Goal: Task Accomplishment & Management: Complete application form

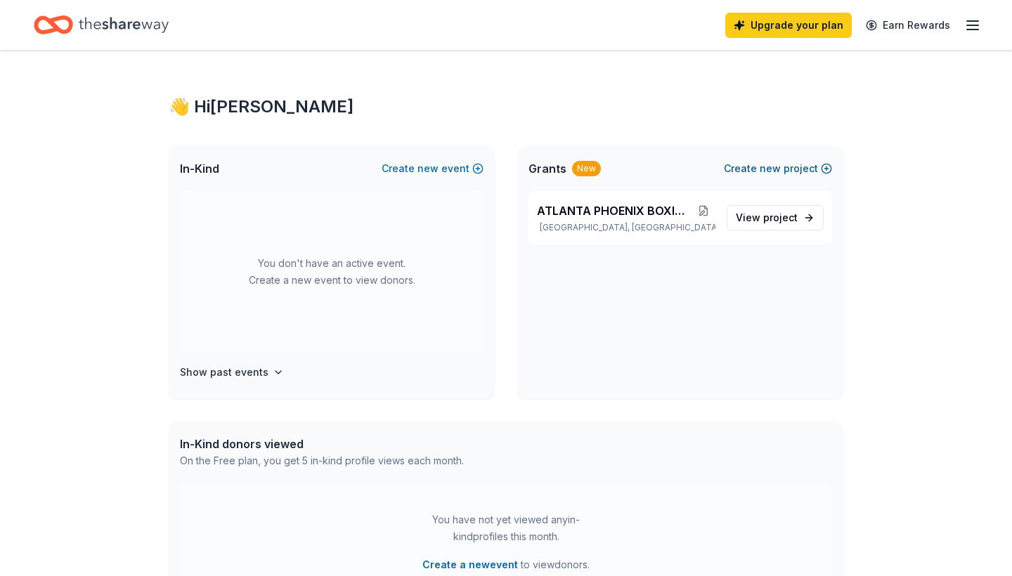
click at [768, 168] on span "new" at bounding box center [769, 168] width 21 height 17
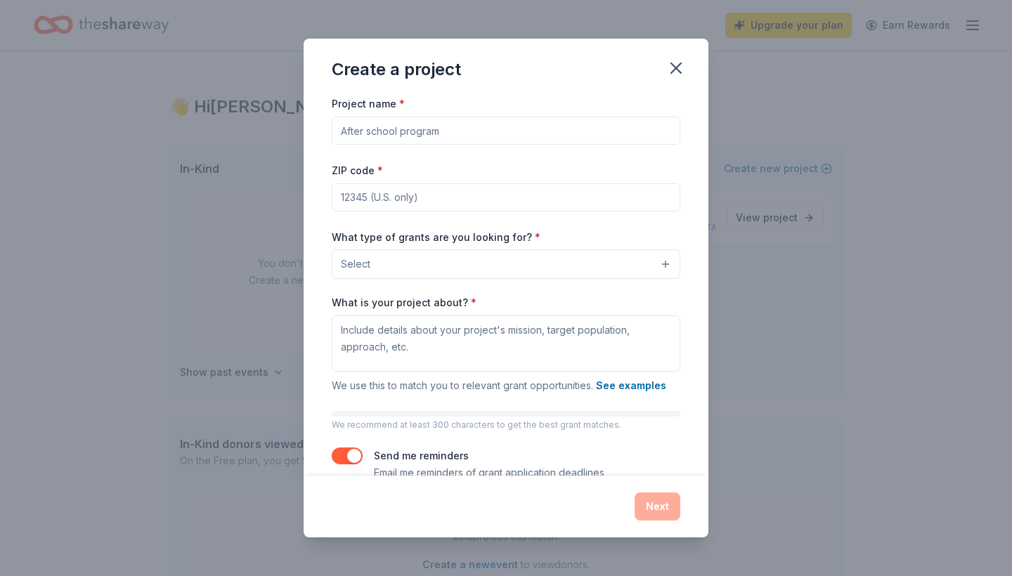
click at [667, 131] on input "Project name *" at bounding box center [506, 131] width 348 height 28
click at [537, 141] on input "Project name *" at bounding box center [506, 131] width 348 height 28
type input "youth triaing"
type input "30331"
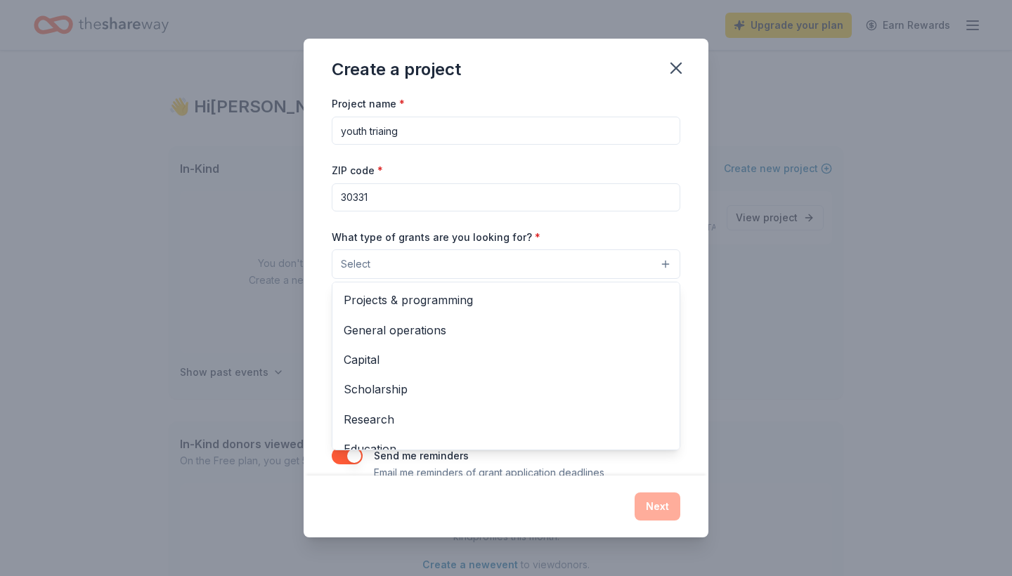
click at [662, 256] on button "Select" at bounding box center [506, 264] width 348 height 30
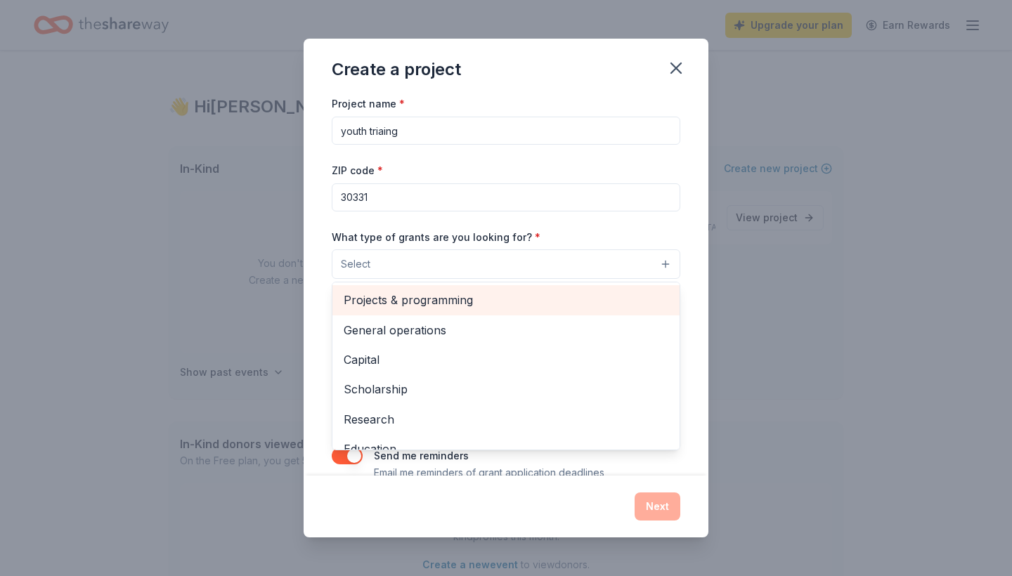
click at [471, 296] on span "Projects & programming" at bounding box center [505, 300] width 325 height 18
click at [439, 306] on span "General operations" at bounding box center [505, 301] width 325 height 18
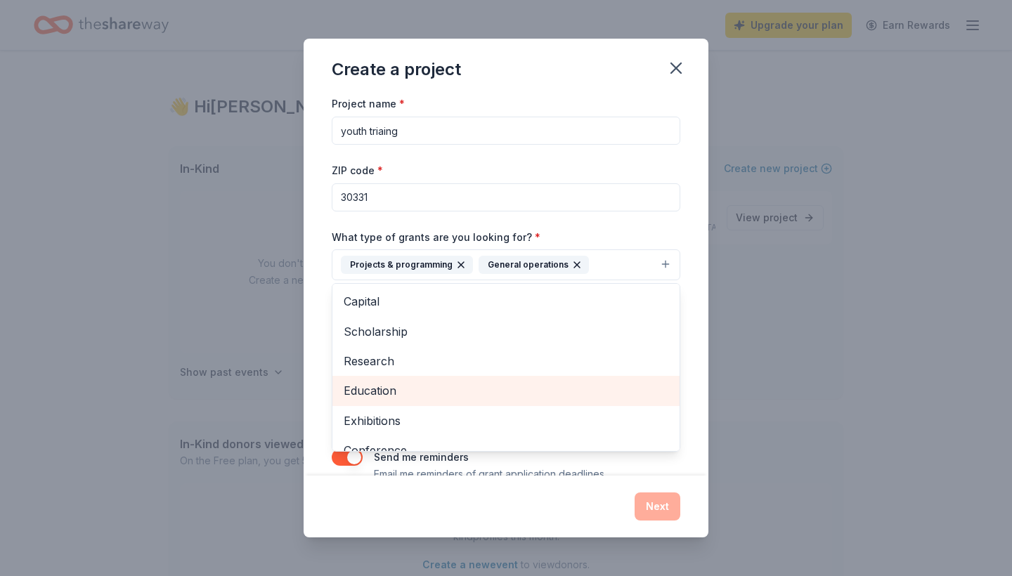
click at [419, 395] on span "Education" at bounding box center [505, 390] width 325 height 18
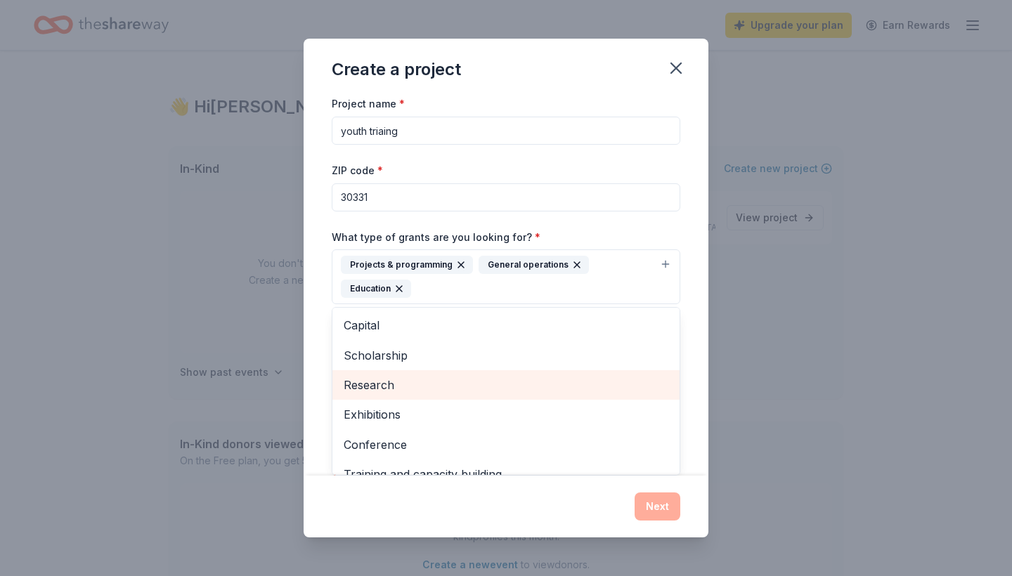
click at [675, 384] on div "Research" at bounding box center [505, 385] width 347 height 30
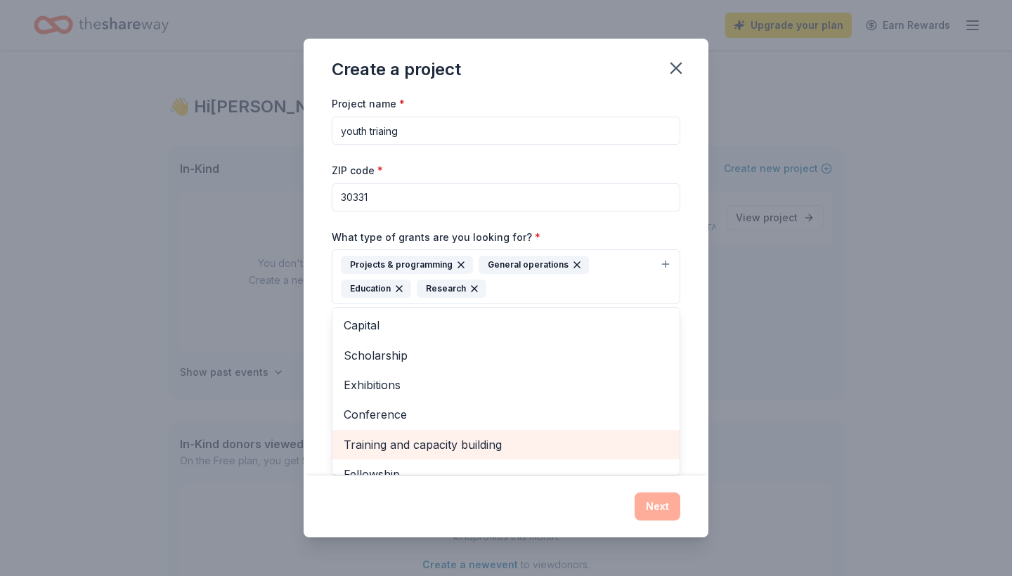
click at [487, 440] on span "Training and capacity building" at bounding box center [505, 445] width 325 height 18
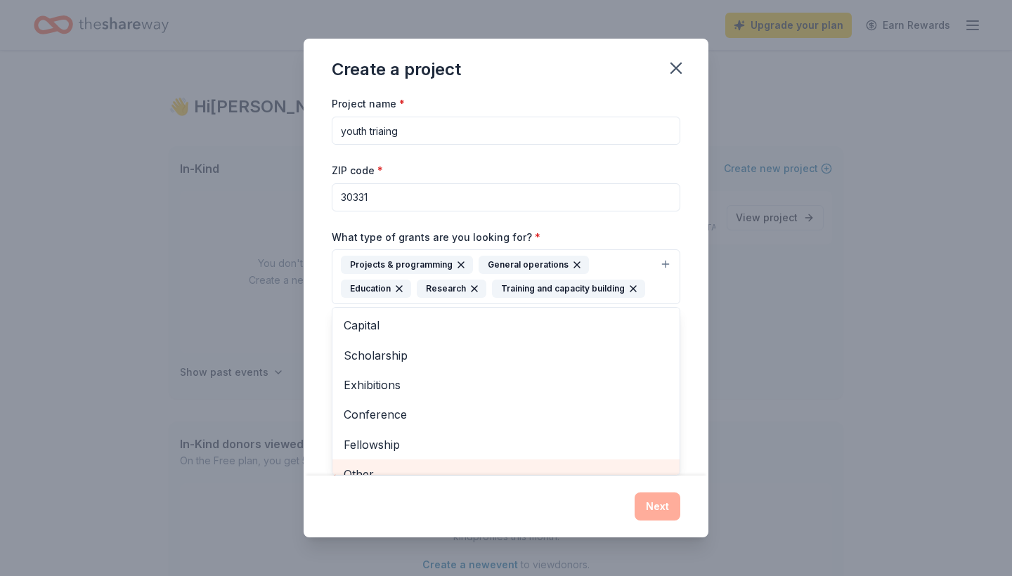
scroll to position [13, 0]
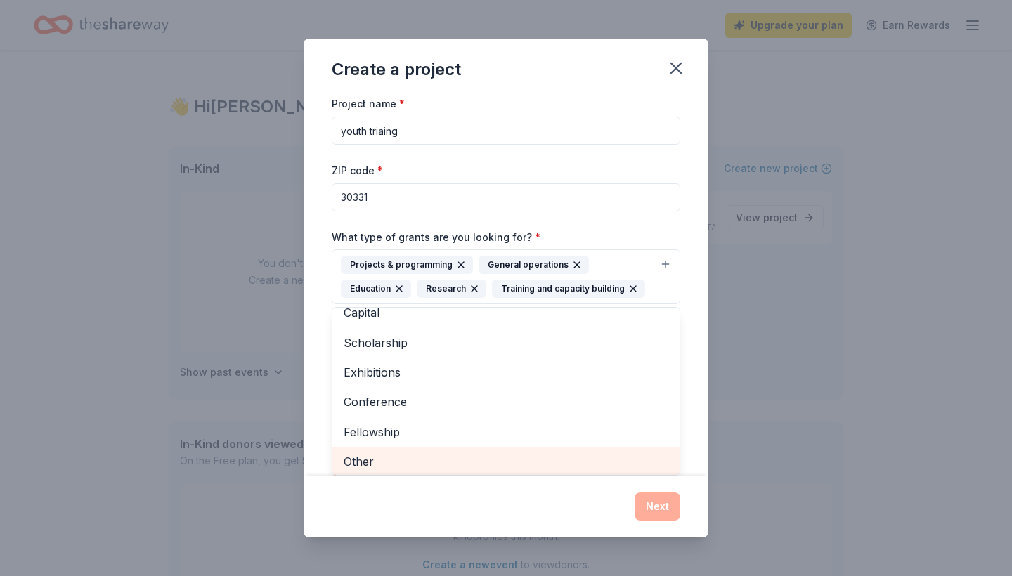
click at [376, 469] on div "Other" at bounding box center [505, 462] width 347 height 30
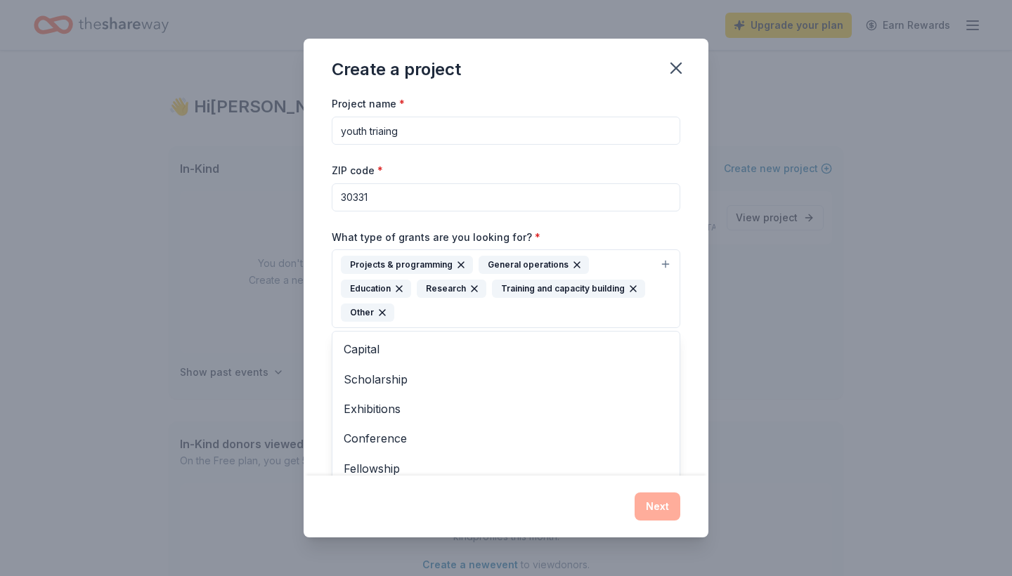
scroll to position [0, 0]
click at [677, 65] on div "Create a project Project name * youth triaing ZIP code * 30331 What type of gra…" at bounding box center [505, 288] width 405 height 498
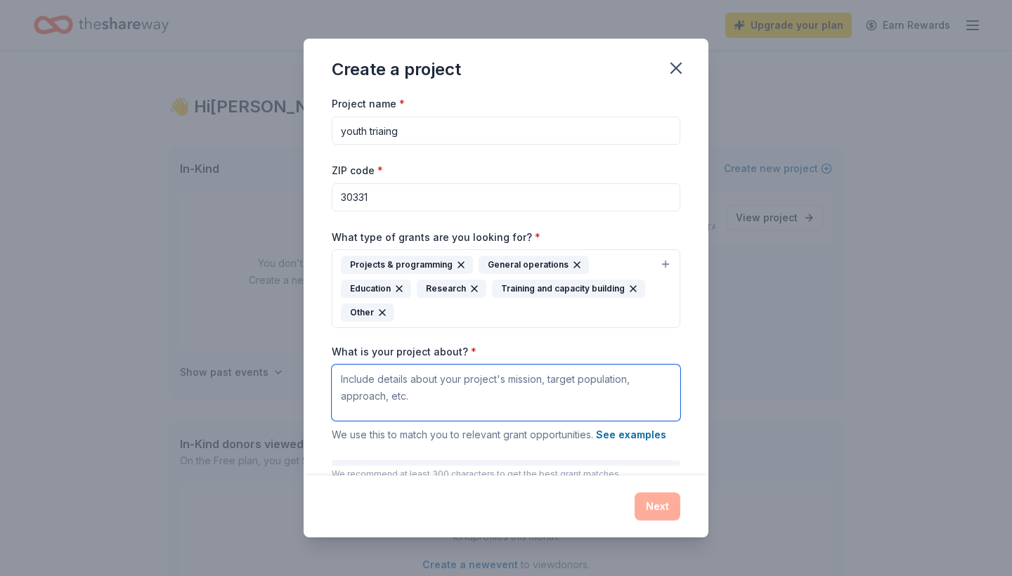
click at [351, 386] on textarea "What is your project about? *" at bounding box center [506, 393] width 348 height 56
paste textarea "Atlanta Phoenix Boxing Club empowers at-risk youth through boxing, mentorship, …"
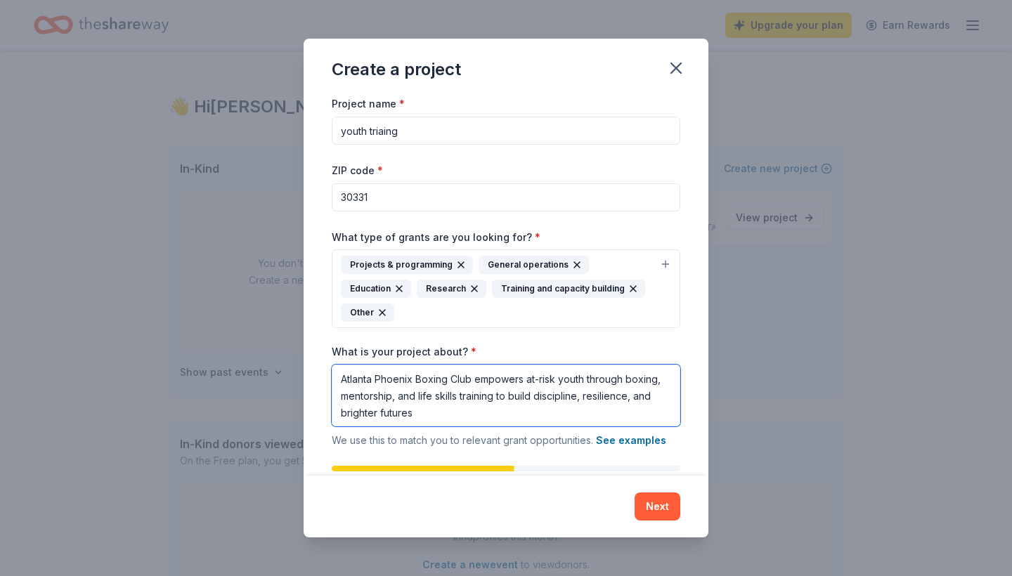
type textarea "Atlanta Phoenix Boxing Club empowers at-risk youth through boxing, mentorship, …"
drag, startPoint x: 705, startPoint y: 360, endPoint x: 705, endPoint y: 373, distance: 12.6
click at [705, 373] on div "Project name * youth triaing ZIP code * 30331 What type of grants are you looki…" at bounding box center [505, 285] width 405 height 380
click at [695, 364] on div "Project name * youth triaing ZIP code * 30331 What type of grants are you looki…" at bounding box center [505, 285] width 405 height 380
drag, startPoint x: 702, startPoint y: 362, endPoint x: 697, endPoint y: 377, distance: 16.4
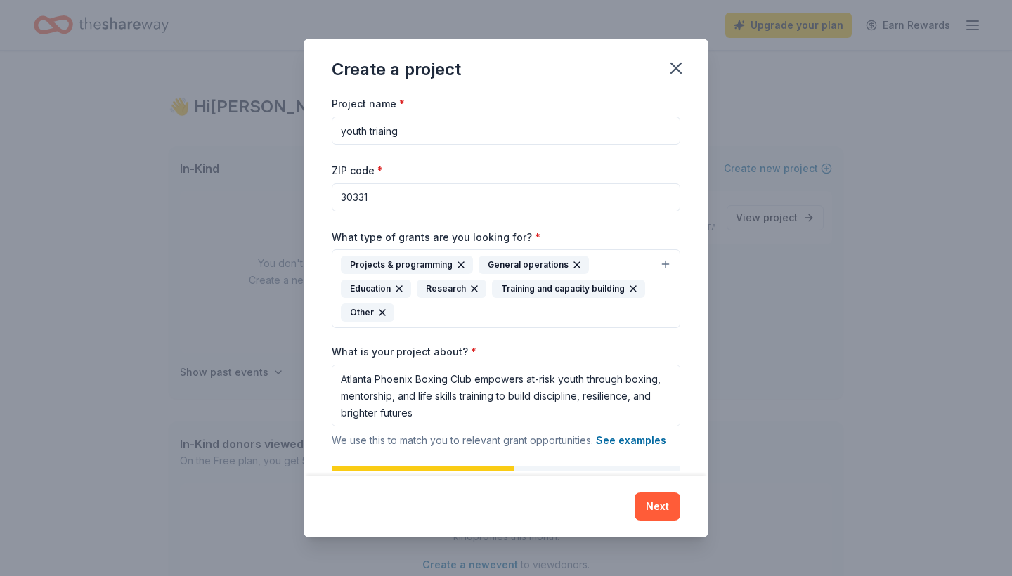
click at [701, 368] on div "Project name * youth triaing ZIP code * 30331 What type of grants are you looki…" at bounding box center [505, 285] width 405 height 380
click at [697, 377] on div "Project name * youth triaing ZIP code * 30331 What type of grants are you looki…" at bounding box center [505, 285] width 405 height 380
drag, startPoint x: 701, startPoint y: 377, endPoint x: 679, endPoint y: 339, distance: 43.7
click at [679, 341] on div "Project name * youth triaing ZIP code * 30331 What type of grants are you looki…" at bounding box center [505, 285] width 405 height 380
click at [682, 336] on div "Project name * youth triaing ZIP code * 30331 What type of grants are you looki…" at bounding box center [505, 285] width 405 height 380
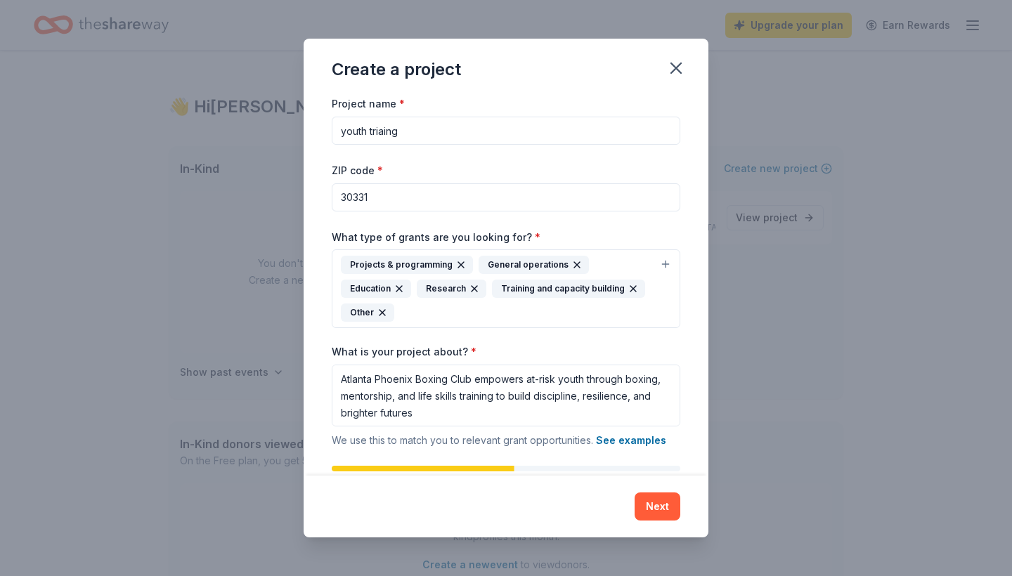
drag, startPoint x: 692, startPoint y: 331, endPoint x: 680, endPoint y: 395, distance: 65.7
click at [680, 395] on div "Project name * youth triaing ZIP code * 30331 What type of grants are you looki…" at bounding box center [505, 285] width 405 height 380
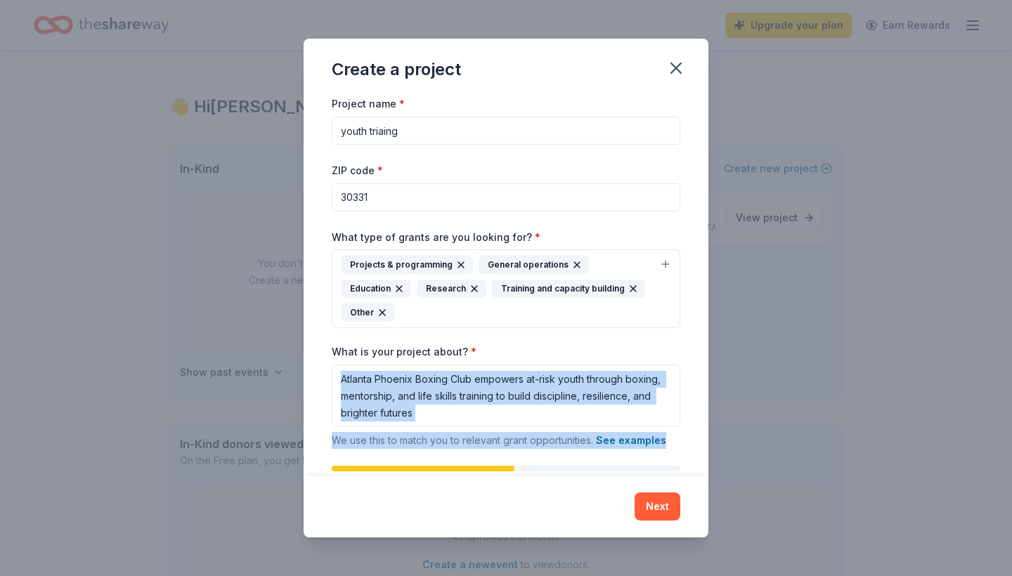
drag, startPoint x: 704, startPoint y: 392, endPoint x: 702, endPoint y: 436, distance: 43.6
click at [702, 436] on div "Project name * youth triaing ZIP code * 30331 What type of grants are you looki…" at bounding box center [505, 285] width 405 height 380
drag, startPoint x: 703, startPoint y: 405, endPoint x: 704, endPoint y: 419, distance: 14.8
click at [704, 429] on div "Project name * youth triaing ZIP code * 30331 What type of grants are you looki…" at bounding box center [505, 285] width 405 height 380
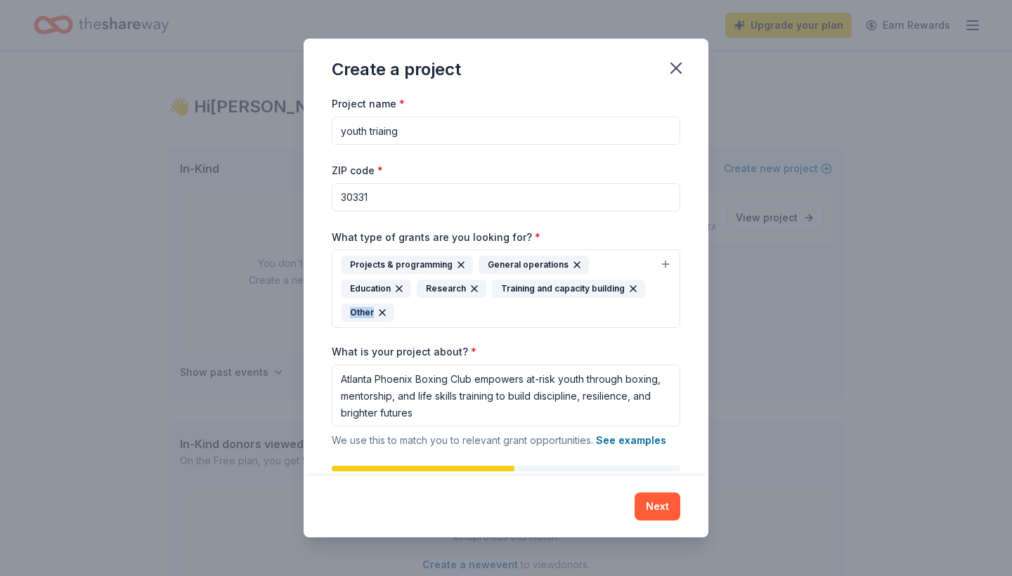
drag, startPoint x: 703, startPoint y: 261, endPoint x: 700, endPoint y: 305, distance: 44.4
click at [700, 305] on div "Project name * youth triaing ZIP code * 30331 What type of grants are you looki…" at bounding box center [505, 285] width 405 height 380
click at [662, 511] on button "Next" at bounding box center [657, 506] width 46 height 28
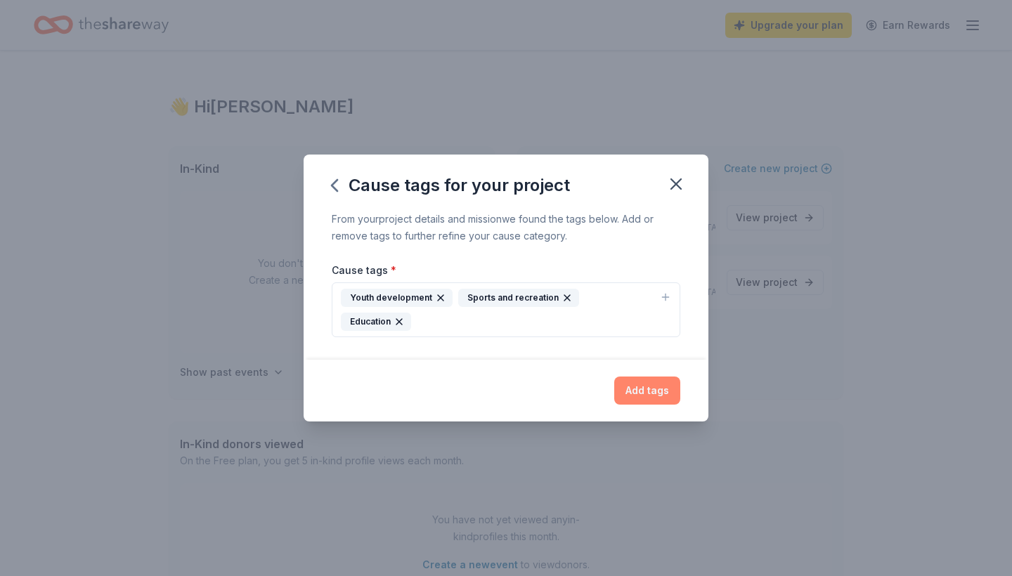
click at [660, 380] on button "Add tags" at bounding box center [647, 391] width 66 height 28
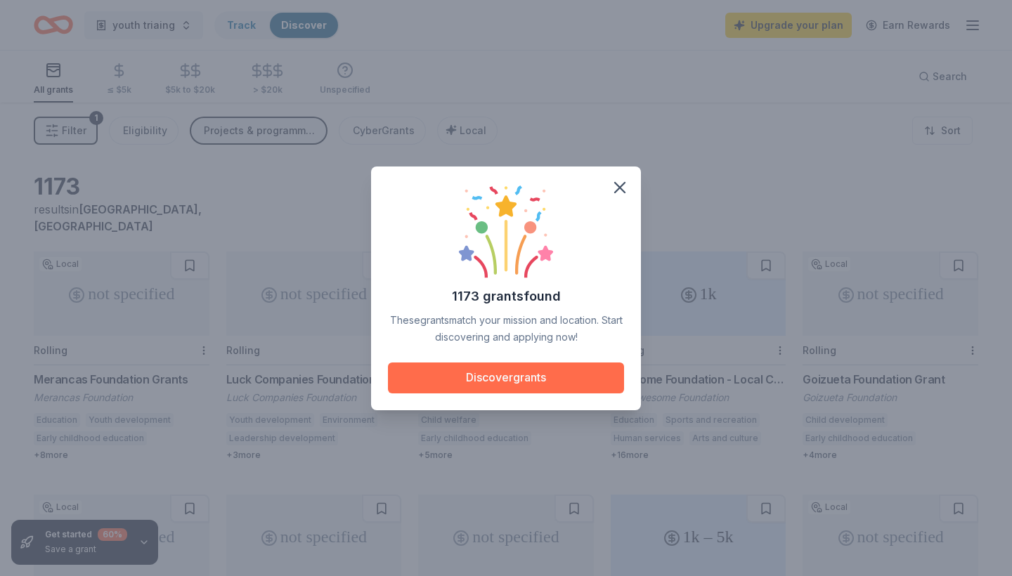
click at [535, 378] on button "Discover grants" at bounding box center [506, 377] width 236 height 31
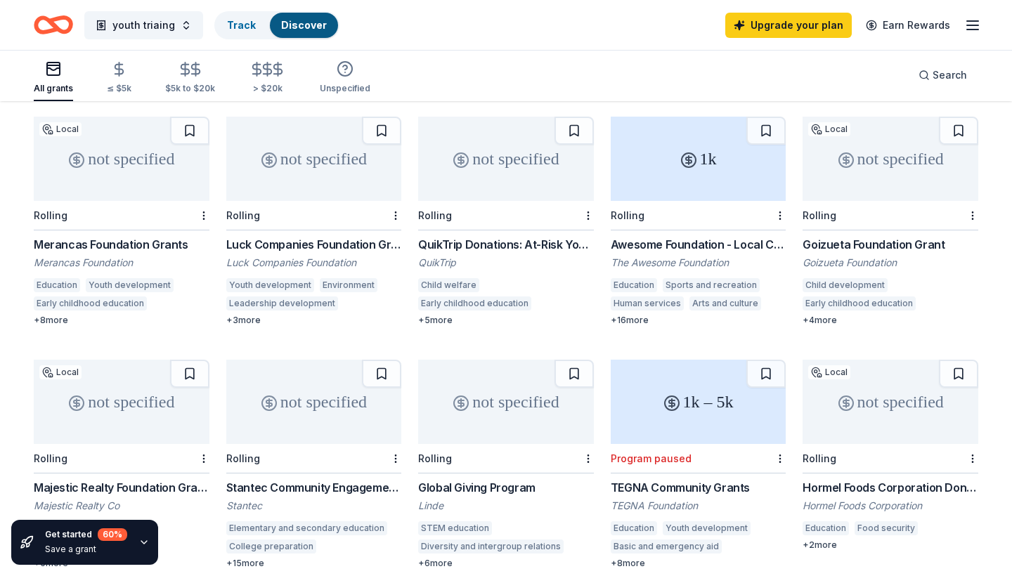
scroll to position [124, 0]
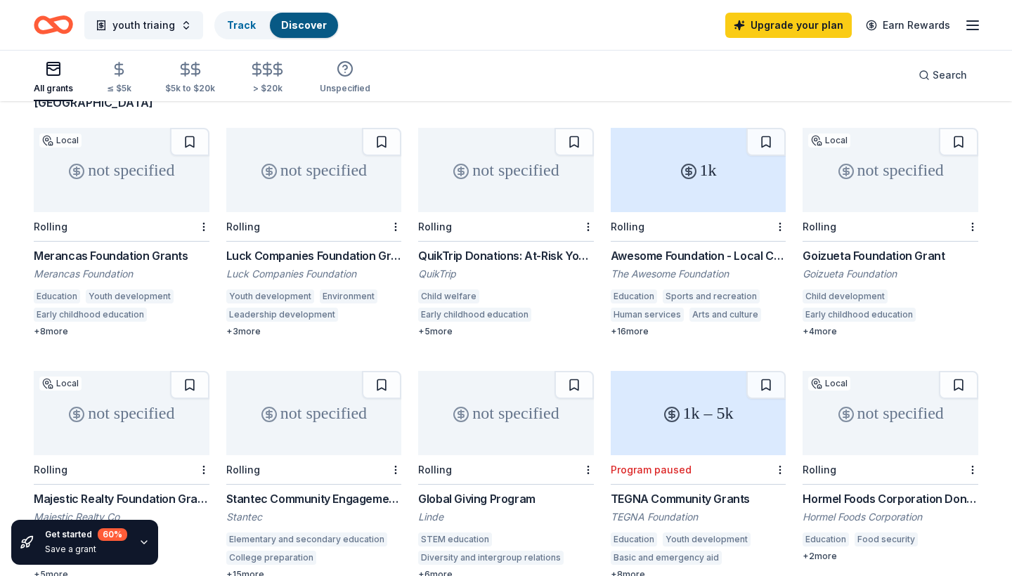
click at [117, 247] on div "Merancas Foundation Grants" at bounding box center [122, 255] width 176 height 17
click at [324, 247] on div "Luck Companies Foundation Grants Luck Companies Foundation Youth development En…" at bounding box center [314, 292] width 176 height 90
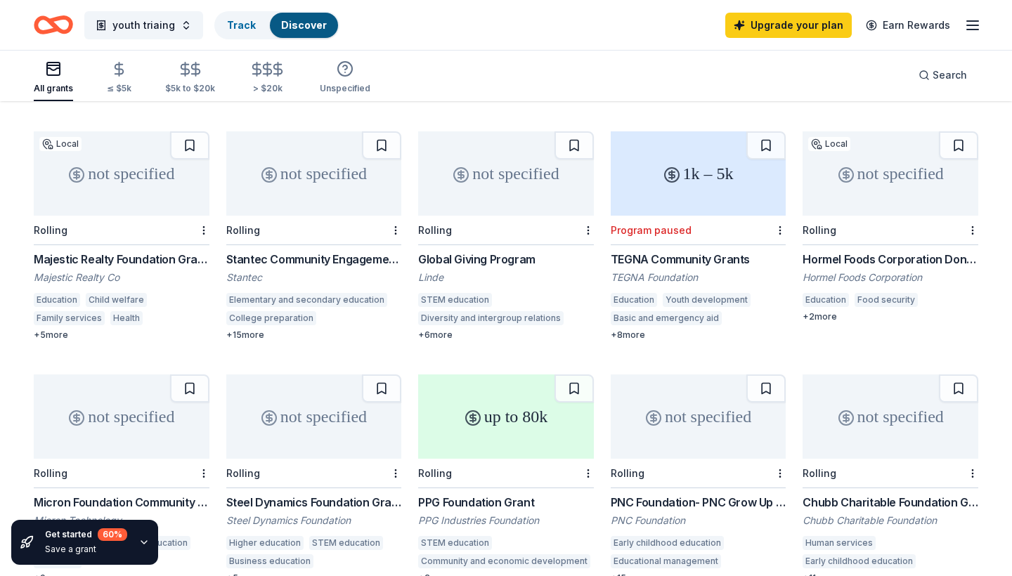
scroll to position [366, 0]
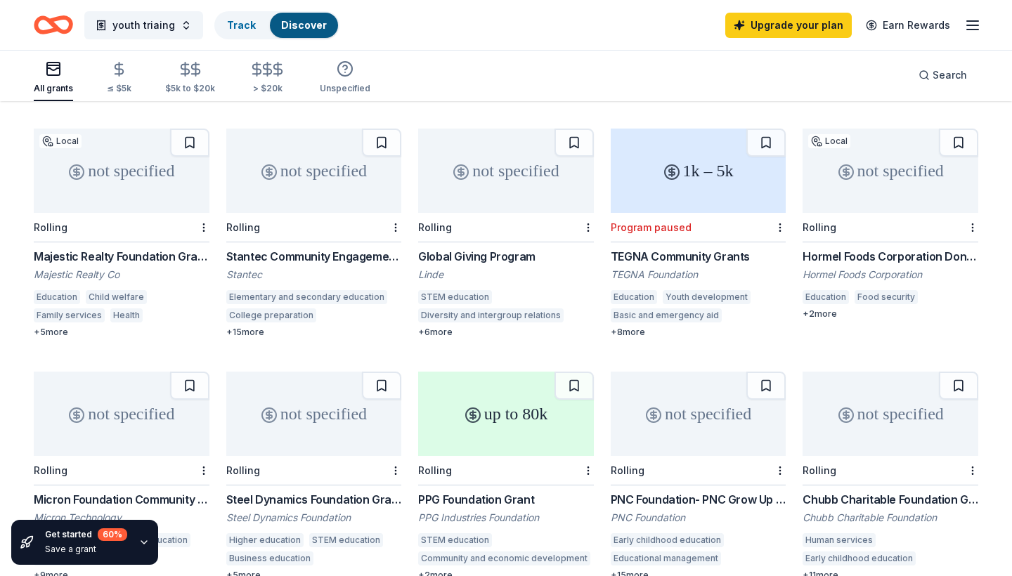
click at [305, 186] on div "not specified" at bounding box center [314, 171] width 176 height 84
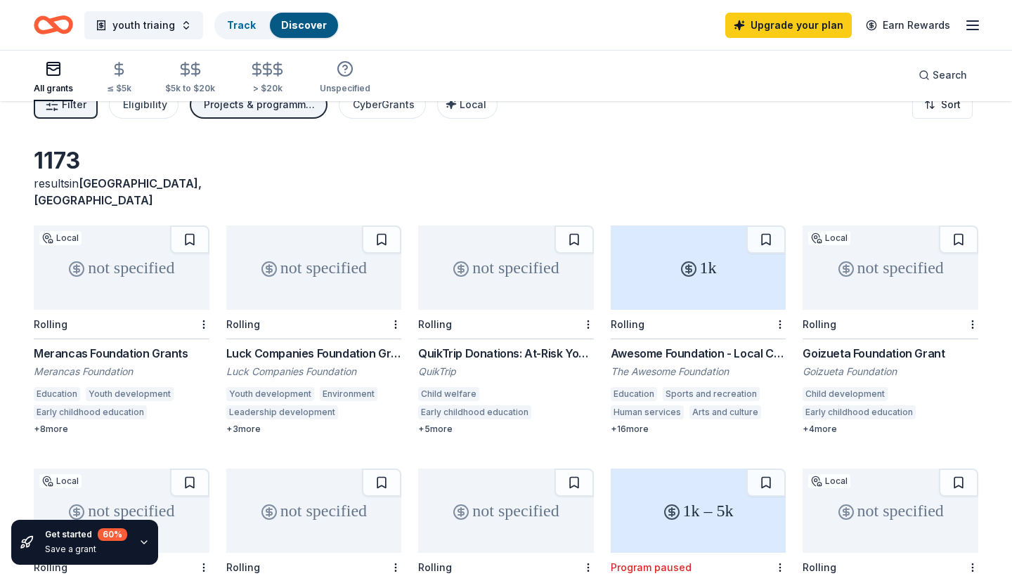
scroll to position [14, 0]
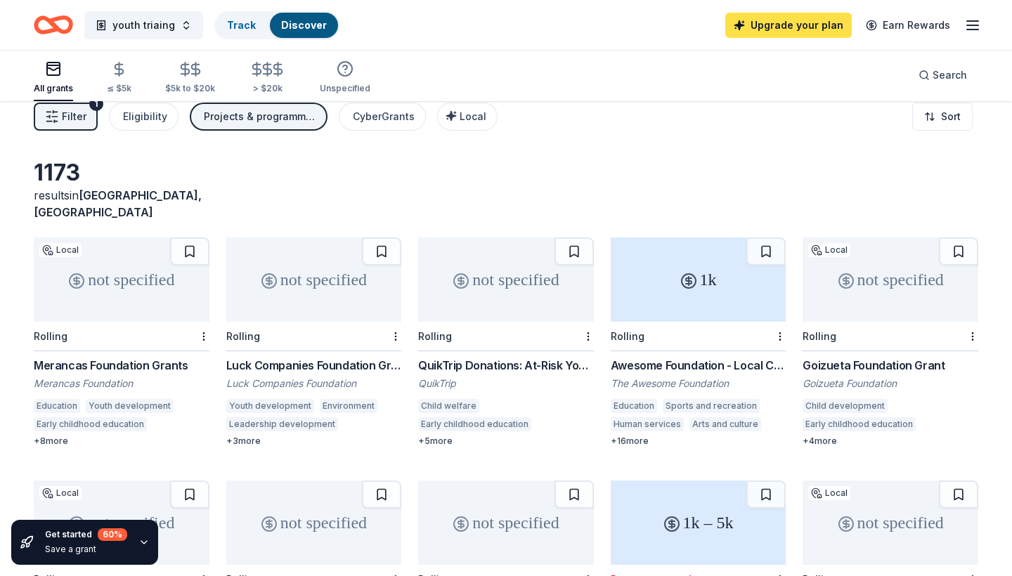
click at [790, 25] on link "Upgrade your plan" at bounding box center [788, 25] width 126 height 25
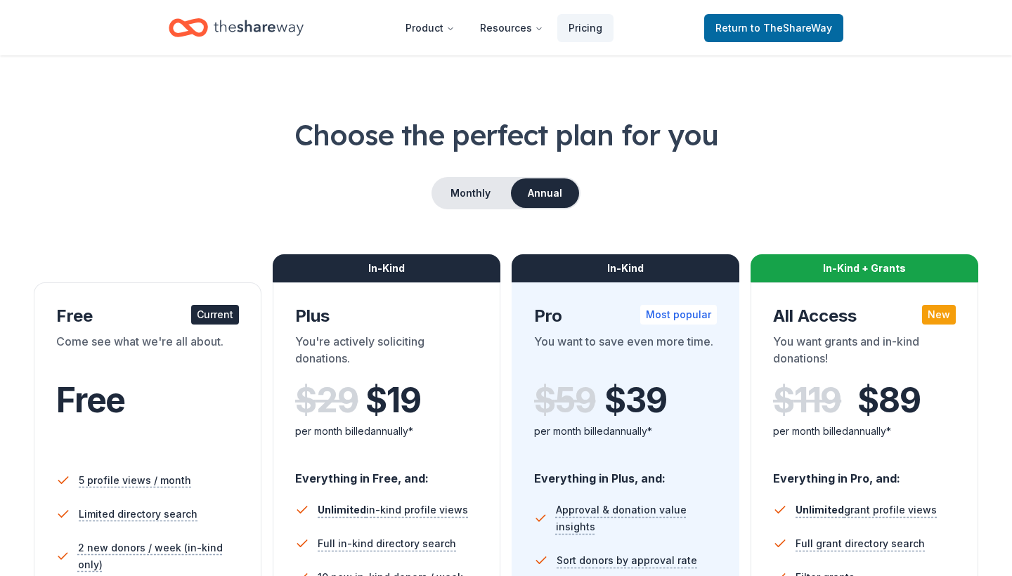
scroll to position [7, 0]
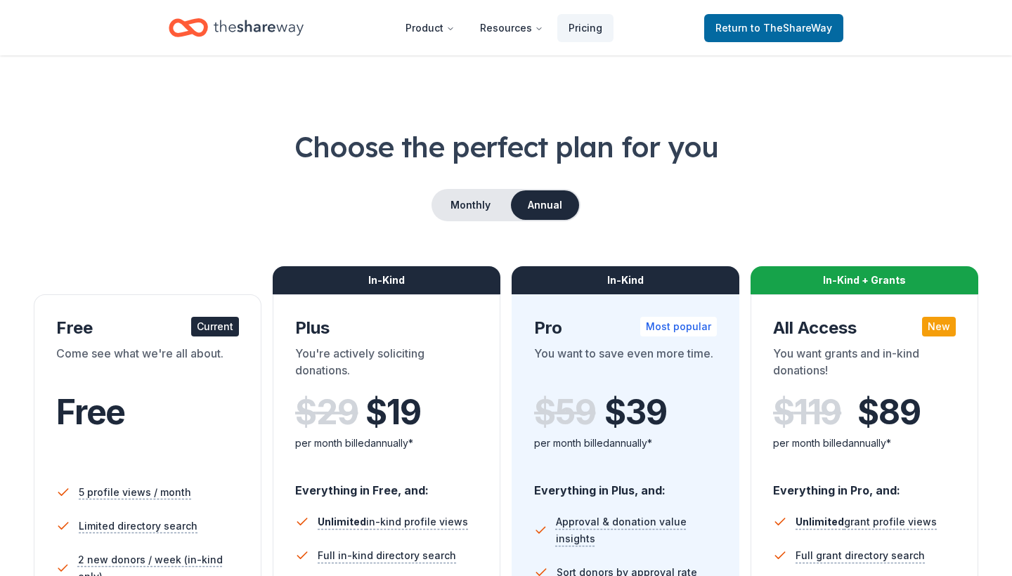
click at [535, 204] on button "Annual" at bounding box center [545, 205] width 68 height 30
click at [452, 209] on button "Monthly" at bounding box center [470, 205] width 75 height 30
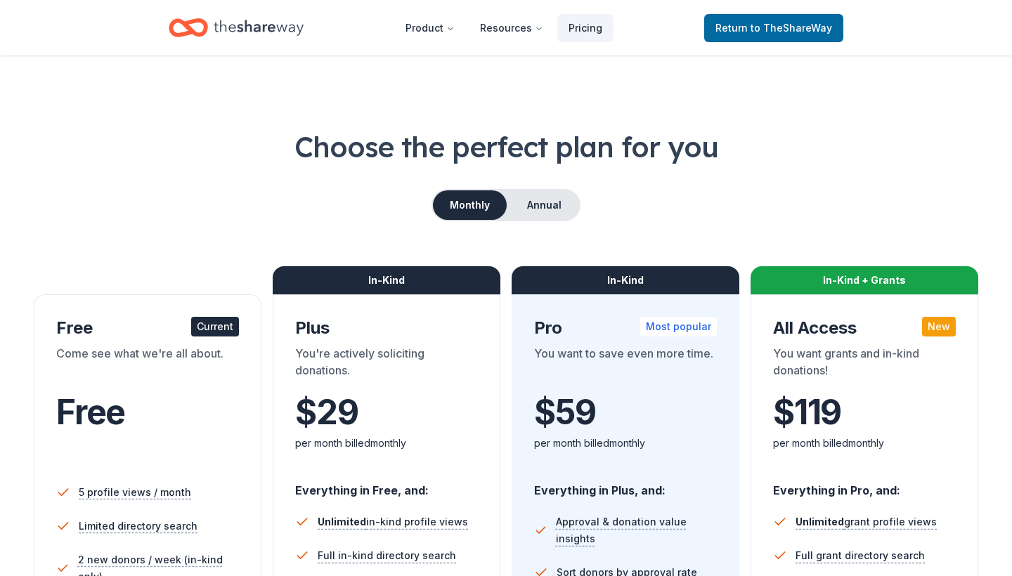
click at [802, 210] on div "Monthly Annual" at bounding box center [506, 205] width 944 height 32
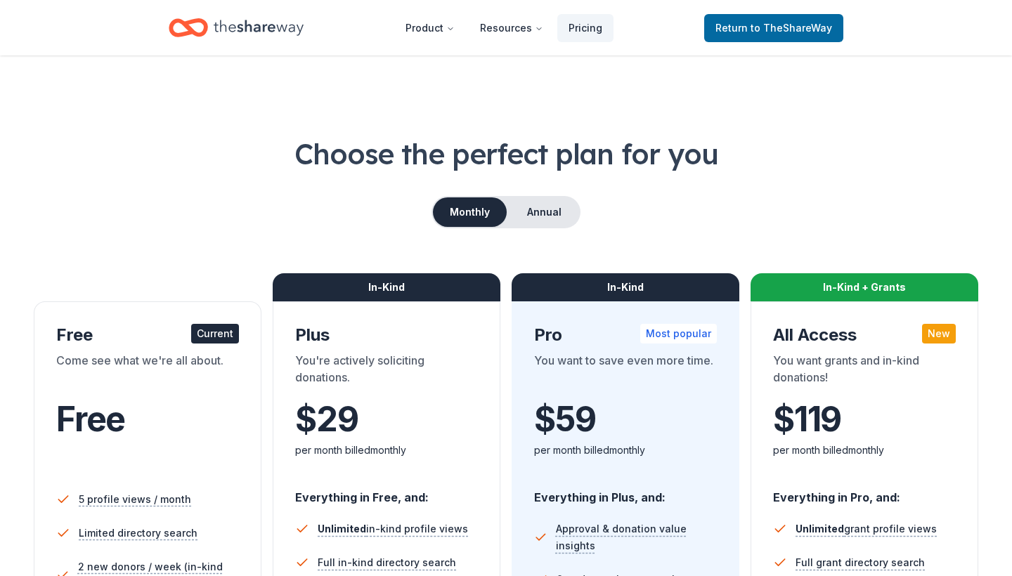
scroll to position [0, 0]
click at [563, 219] on button "Annual" at bounding box center [544, 212] width 70 height 30
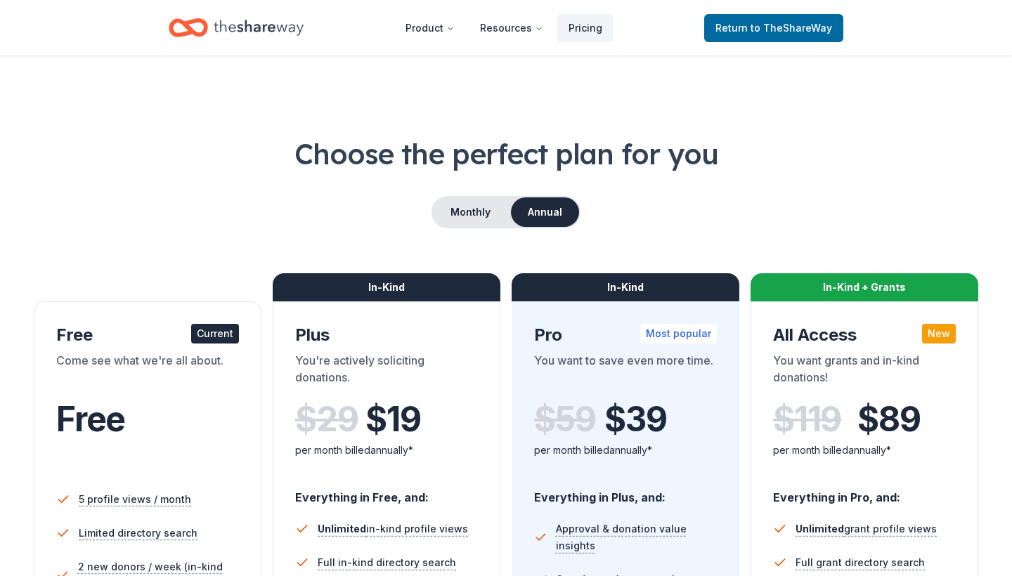
click at [807, 205] on div "Monthly Annual" at bounding box center [506, 212] width 944 height 32
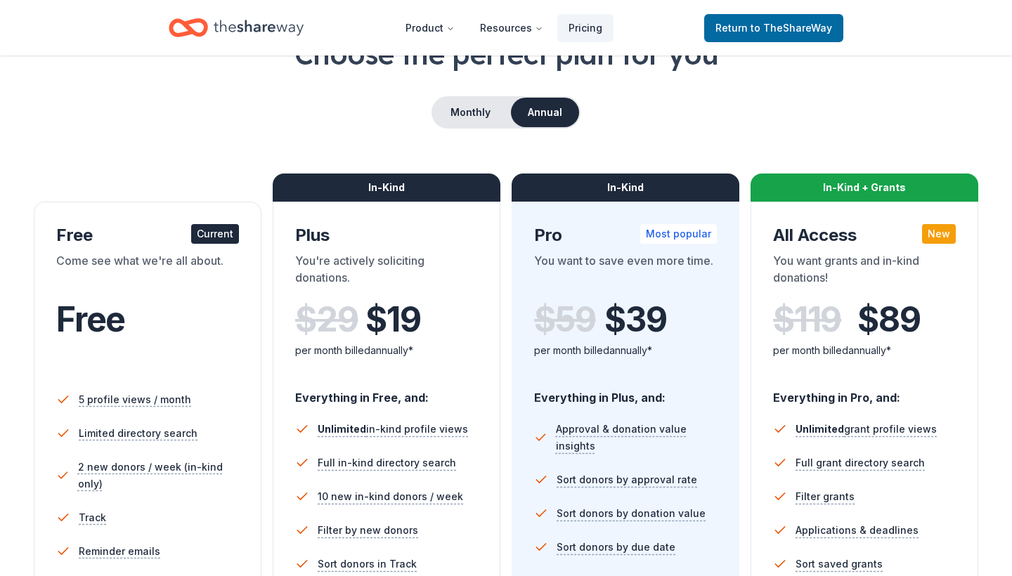
scroll to position [84, 0]
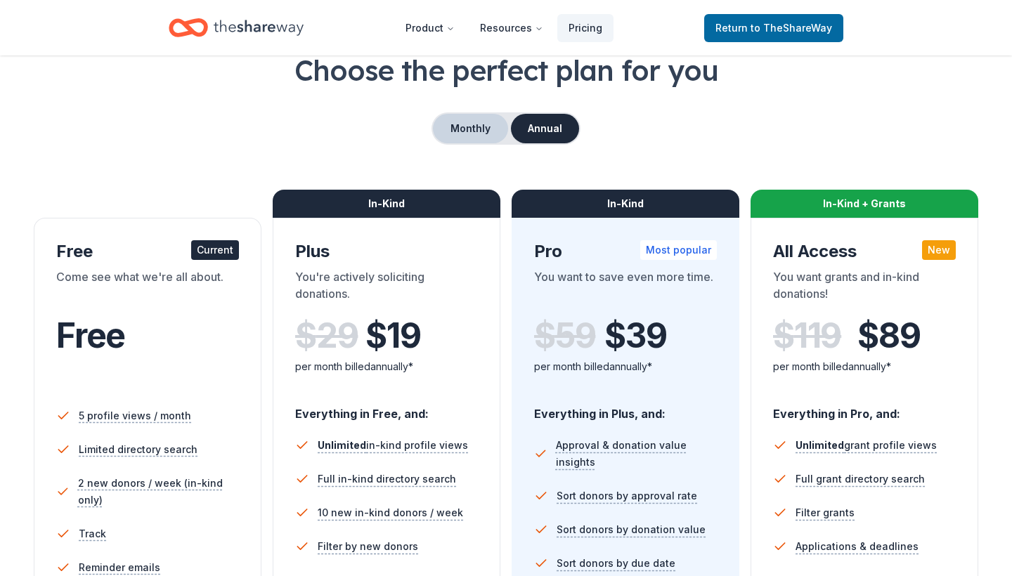
click at [467, 134] on button "Monthly" at bounding box center [470, 129] width 75 height 30
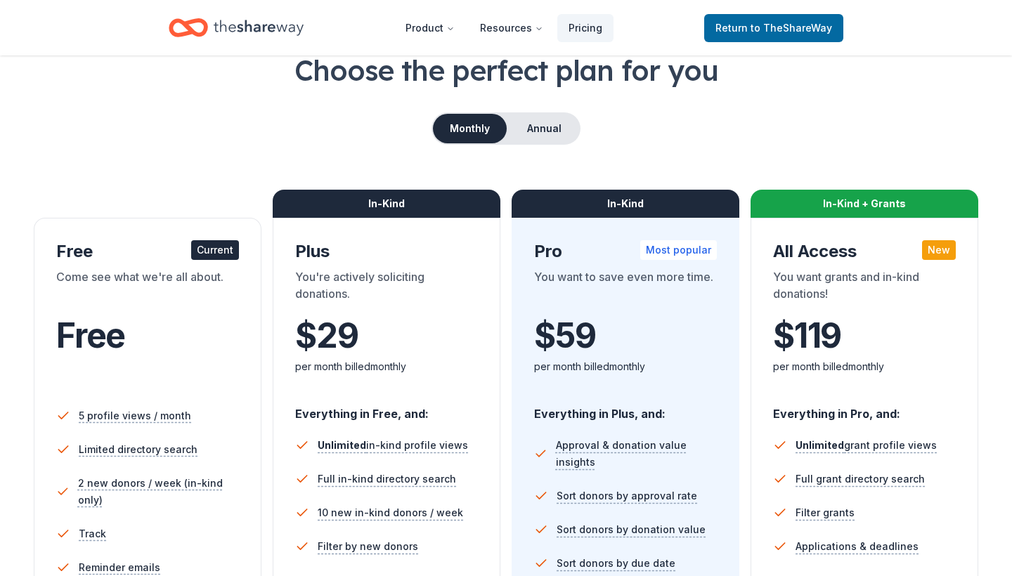
click at [663, 130] on div "Monthly Annual" at bounding box center [506, 128] width 944 height 32
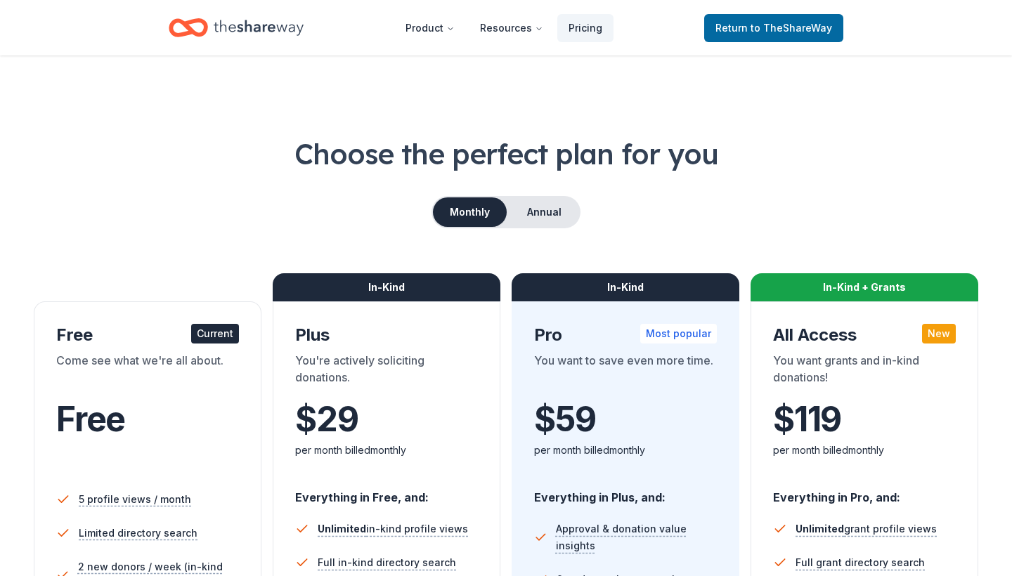
scroll to position [0, 0]
click at [759, 24] on span "to TheShareWay" at bounding box center [790, 28] width 81 height 12
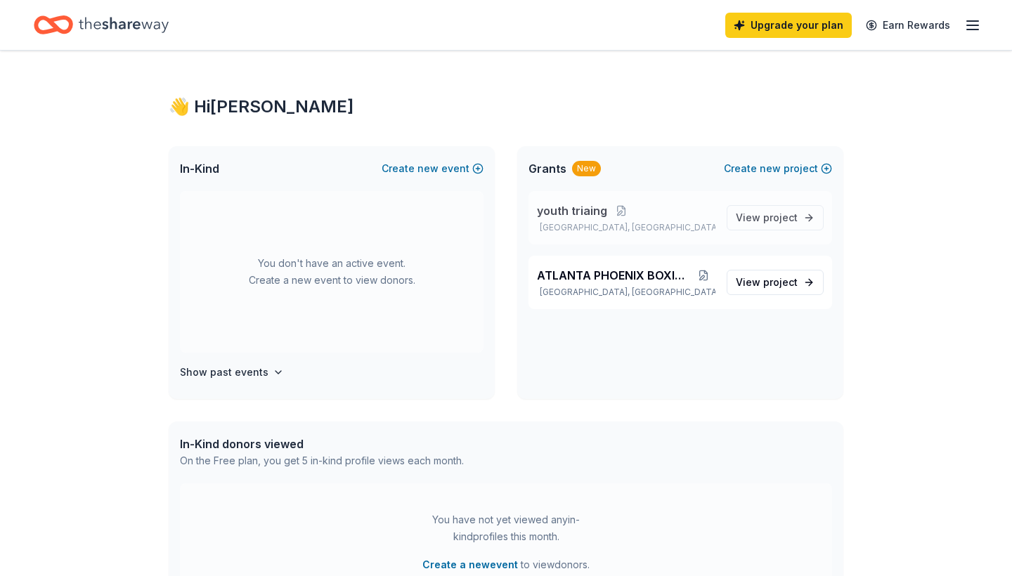
click at [636, 219] on div "youth triaing Atlanta, GA" at bounding box center [626, 217] width 178 height 31
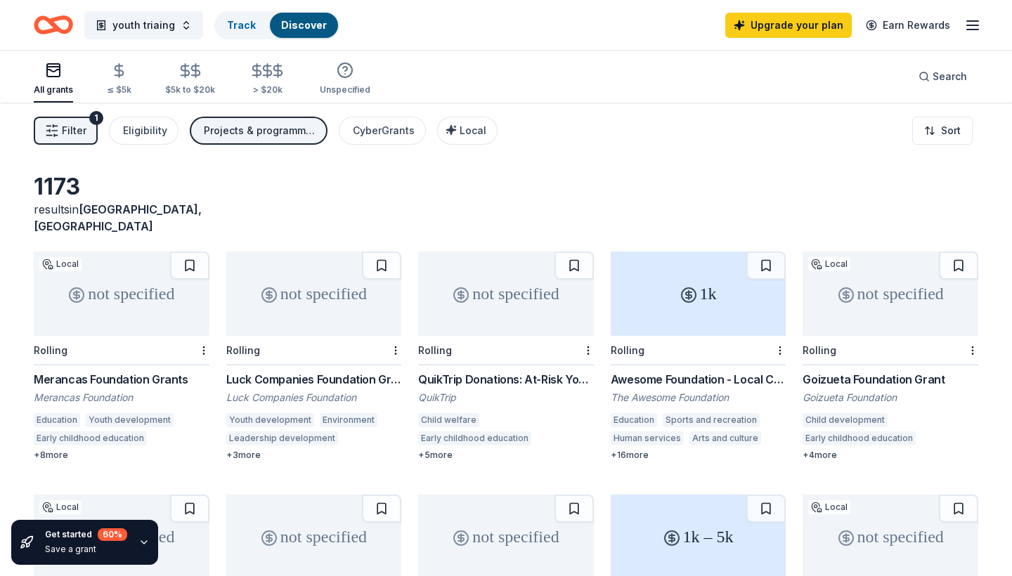
click at [72, 132] on span "Filter" at bounding box center [74, 130] width 25 height 17
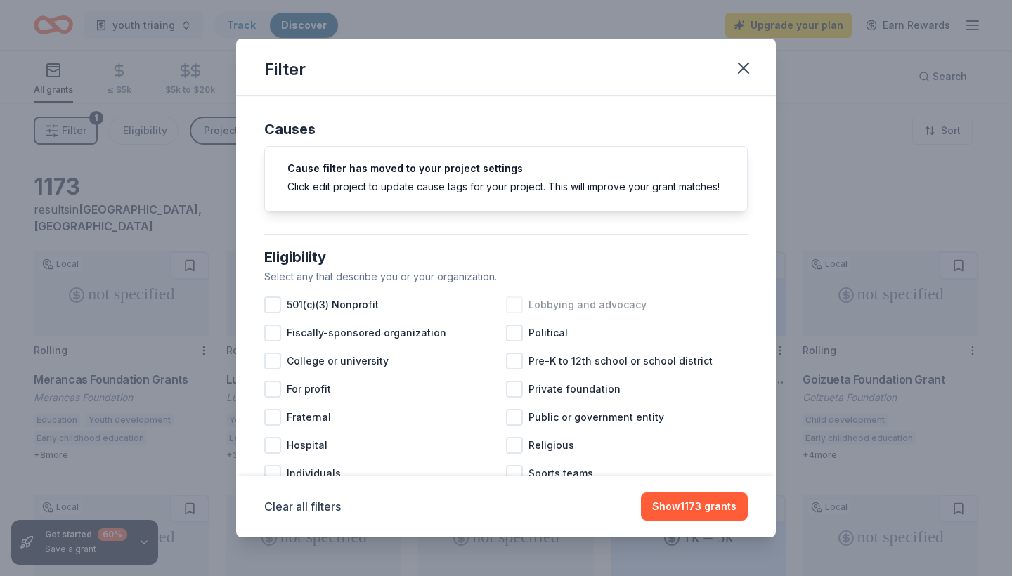
click at [739, 299] on div "Lobbying and advocacy" at bounding box center [627, 305] width 242 height 28
click at [511, 309] on icon at bounding box center [514, 305] width 14 height 14
click at [275, 307] on div at bounding box center [272, 304] width 17 height 17
drag, startPoint x: 770, startPoint y: 174, endPoint x: 775, endPoint y: 210, distance: 36.9
click at [775, 210] on div "Causes Cause filter has moved to your project settings Click edit project to up…" at bounding box center [505, 285] width 539 height 379
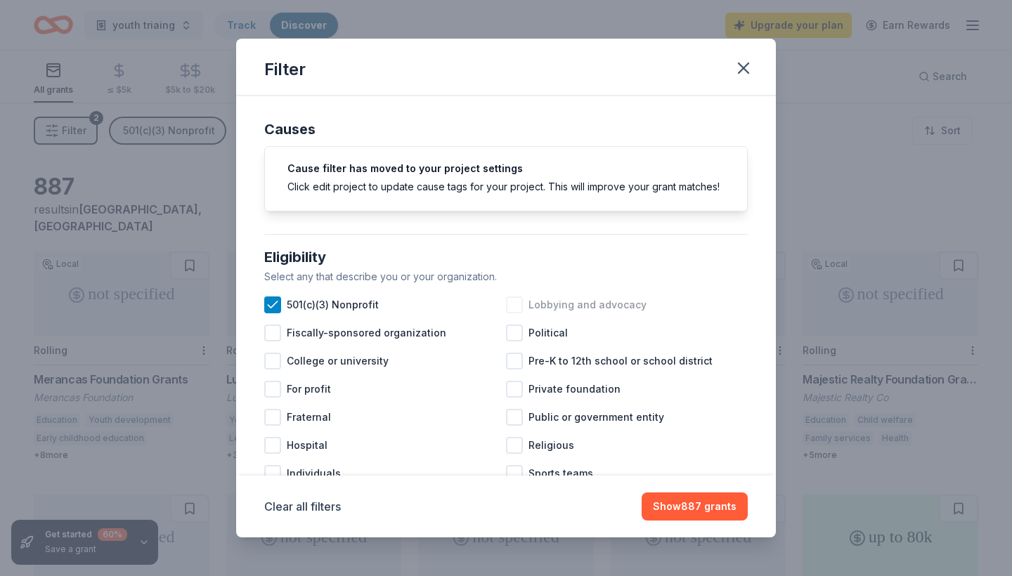
drag, startPoint x: 769, startPoint y: 228, endPoint x: 773, endPoint y: 268, distance: 39.5
click at [773, 268] on div "Causes Cause filter has moved to your project settings Click edit project to up…" at bounding box center [505, 285] width 539 height 379
click at [516, 471] on div at bounding box center [514, 473] width 17 height 17
click at [738, 261] on div "Eligibility" at bounding box center [505, 257] width 483 height 22
click at [735, 266] on div "Eligibility" at bounding box center [505, 257] width 483 height 22
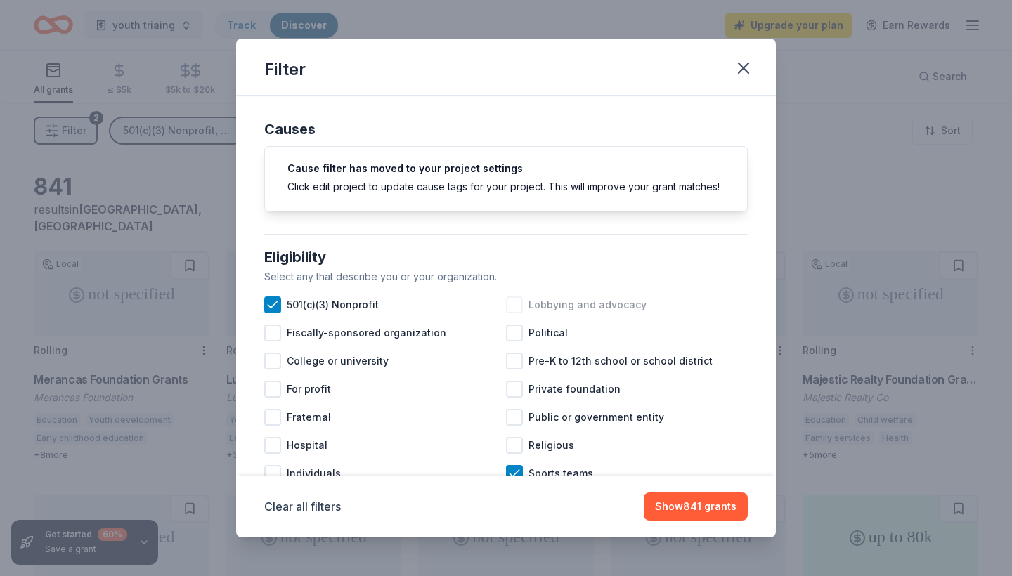
click at [737, 267] on div "Eligibility" at bounding box center [505, 257] width 483 height 22
drag, startPoint x: 774, startPoint y: 204, endPoint x: 767, endPoint y: 211, distance: 9.9
click at [767, 211] on div "Causes Cause filter has moved to your project settings Click edit project to up…" at bounding box center [505, 285] width 539 height 379
drag, startPoint x: 767, startPoint y: 204, endPoint x: 775, endPoint y: 170, distance: 35.3
click at [775, 170] on div "Causes Cause filter has moved to your project settings Click edit project to up…" at bounding box center [505, 285] width 539 height 379
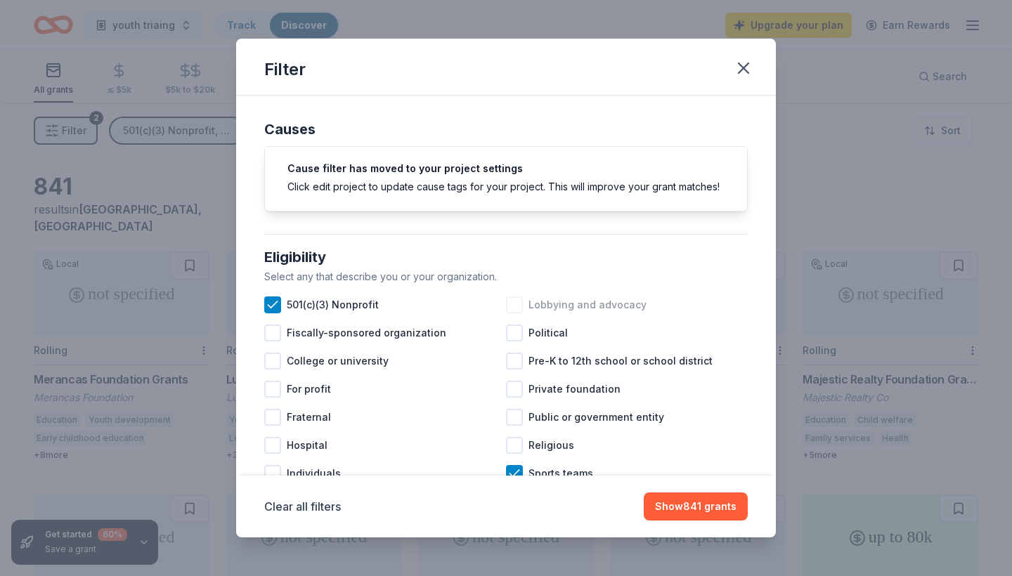
click at [780, 167] on div "Filter Causes Cause filter has moved to your project settings Click edit projec…" at bounding box center [506, 288] width 1012 height 576
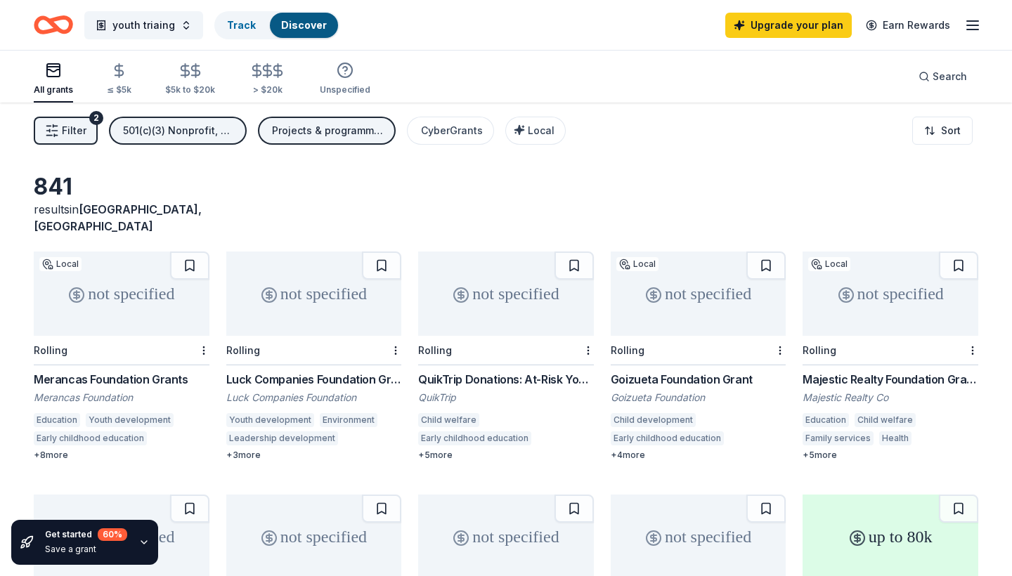
click at [81, 135] on span "Filter" at bounding box center [74, 130] width 25 height 17
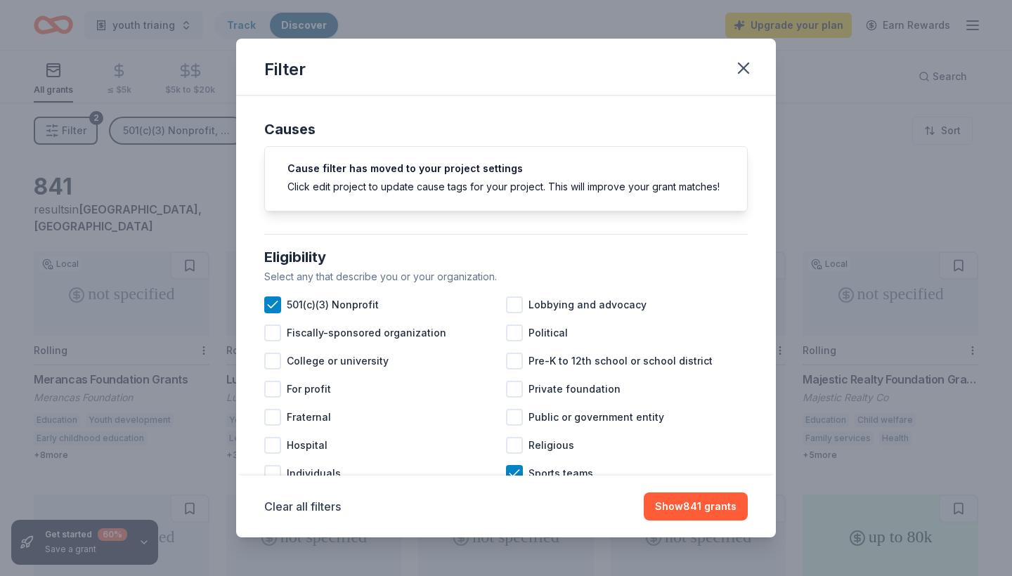
drag, startPoint x: 759, startPoint y: 105, endPoint x: 759, endPoint y: 138, distance: 33.7
click at [759, 138] on div "Causes Cause filter has moved to your project settings Click edit project to up…" at bounding box center [505, 285] width 539 height 379
click at [713, 131] on div "Causes" at bounding box center [505, 129] width 483 height 22
click at [769, 146] on div "Causes Cause filter has moved to your project settings Click edit project to up…" at bounding box center [505, 285] width 539 height 379
drag, startPoint x: 769, startPoint y: 145, endPoint x: 762, endPoint y: 196, distance: 51.8
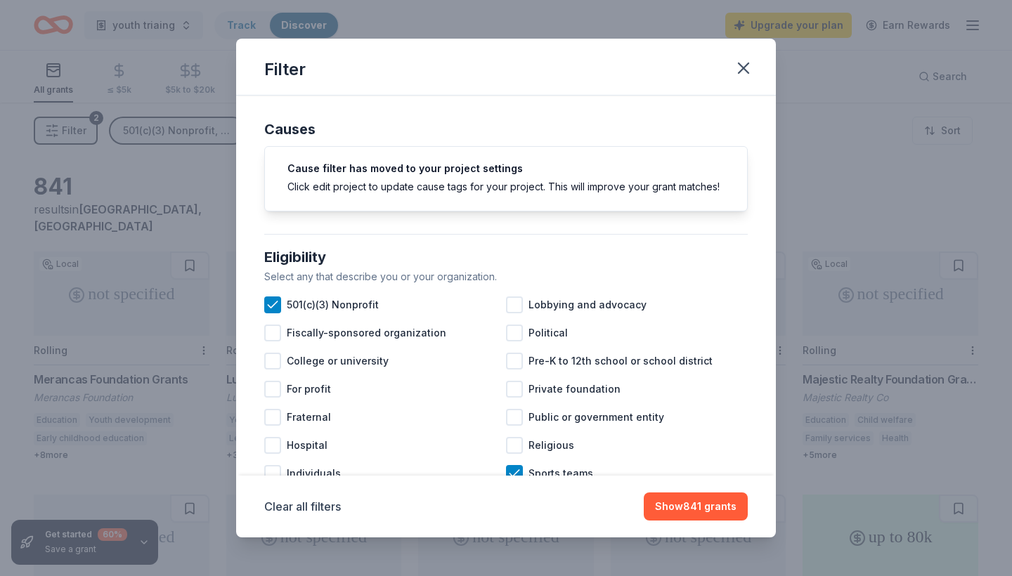
click at [762, 196] on div "Causes Cause filter has moved to your project settings Click edit project to up…" at bounding box center [505, 285] width 539 height 379
drag, startPoint x: 771, startPoint y: 202, endPoint x: 773, endPoint y: 238, distance: 36.6
click at [773, 238] on div "Causes Cause filter has moved to your project settings Click edit project to up…" at bounding box center [505, 285] width 539 height 379
drag, startPoint x: 743, startPoint y: 170, endPoint x: 756, endPoint y: 141, distance: 31.5
click at [756, 141] on div "Causes Cause filter has moved to your project settings Click edit project to up…" at bounding box center [505, 285] width 539 height 379
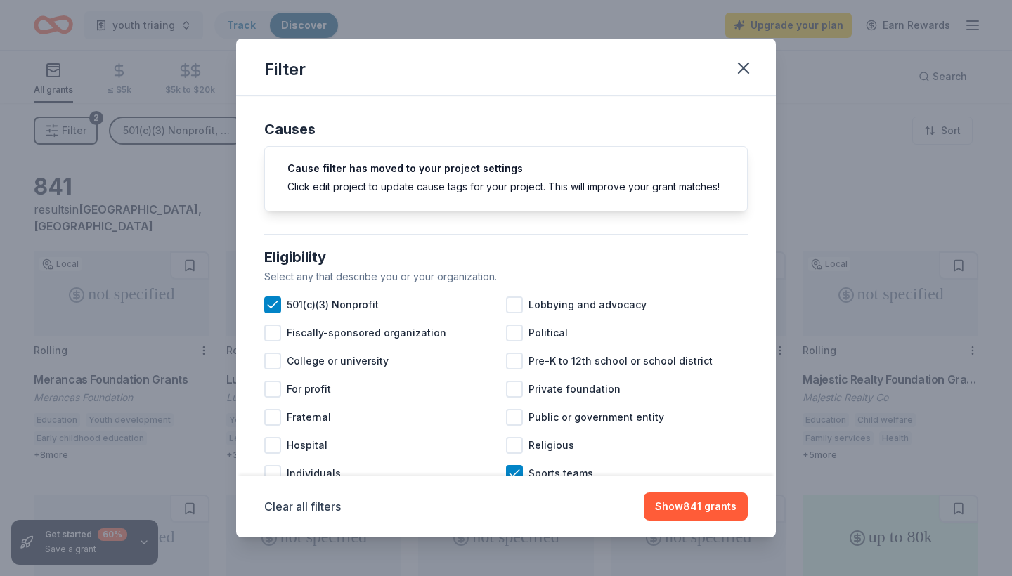
drag, startPoint x: 756, startPoint y: 141, endPoint x: 748, endPoint y: 139, distance: 8.0
click at [748, 138] on div "Causes Cause filter has moved to your project settings Click edit project to up…" at bounding box center [505, 285] width 539 height 379
click at [745, 137] on div "Causes Cause filter has moved to your project settings Click edit project to up…" at bounding box center [505, 285] width 539 height 379
drag, startPoint x: 750, startPoint y: 132, endPoint x: 745, endPoint y: 115, distance: 17.6
click at [744, 115] on div "Causes Cause filter has moved to your project settings Click edit project to up…" at bounding box center [505, 285] width 539 height 379
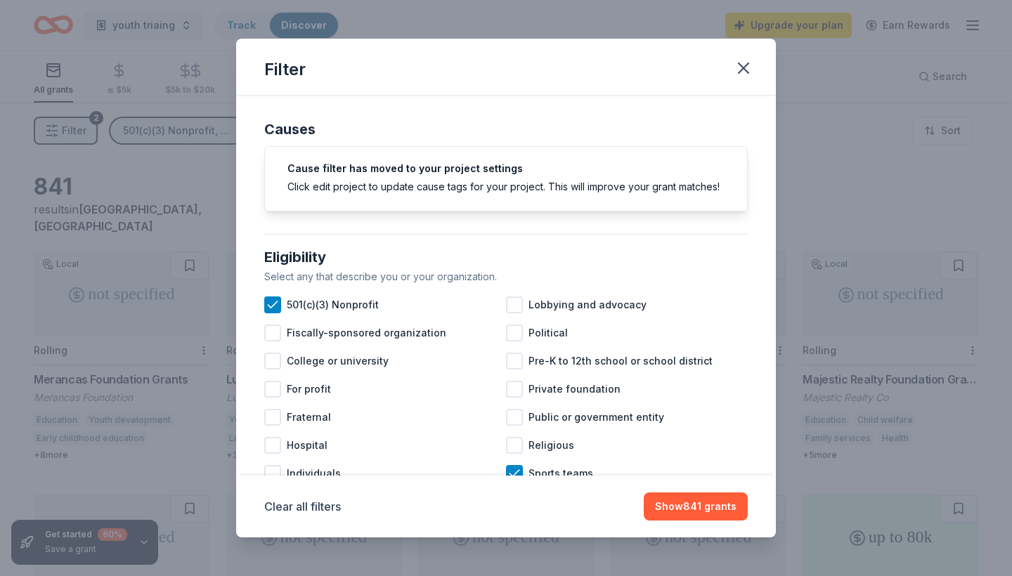
click at [745, 115] on div "Causes Cause filter has moved to your project settings Click edit project to up…" at bounding box center [505, 171] width 483 height 128
drag, startPoint x: 771, startPoint y: 131, endPoint x: 759, endPoint y: 183, distance: 53.9
click at [759, 183] on div "Causes Cause filter has moved to your project settings Click edit project to up…" at bounding box center [505, 285] width 539 height 379
drag, startPoint x: 768, startPoint y: 184, endPoint x: 754, endPoint y: 206, distance: 25.5
click at [761, 204] on div "Causes Cause filter has moved to your project settings Click edit project to up…" at bounding box center [505, 285] width 539 height 379
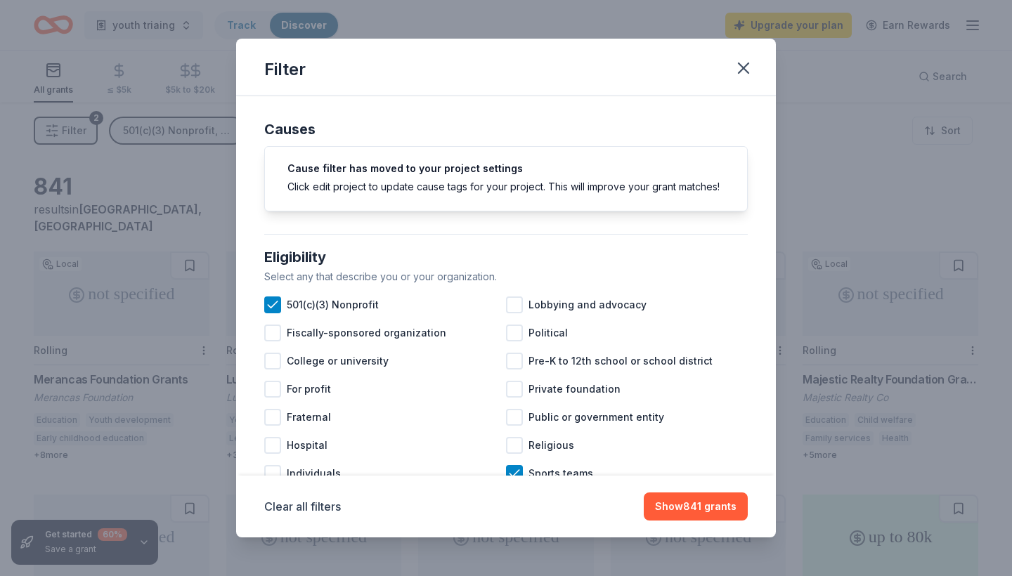
drag, startPoint x: 770, startPoint y: 200, endPoint x: 771, endPoint y: 284, distance: 83.6
click at [771, 284] on div "Causes Cause filter has moved to your project settings Click edit project to up…" at bounding box center [505, 285] width 539 height 379
click at [699, 500] on button "Show 841 grants" at bounding box center [695, 506] width 104 height 28
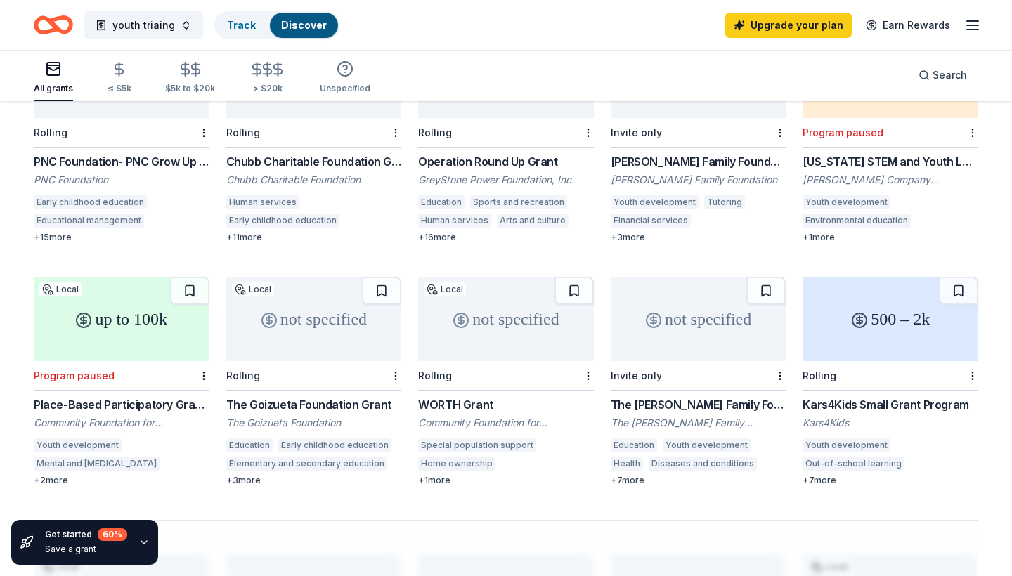
scroll to position [688, 0]
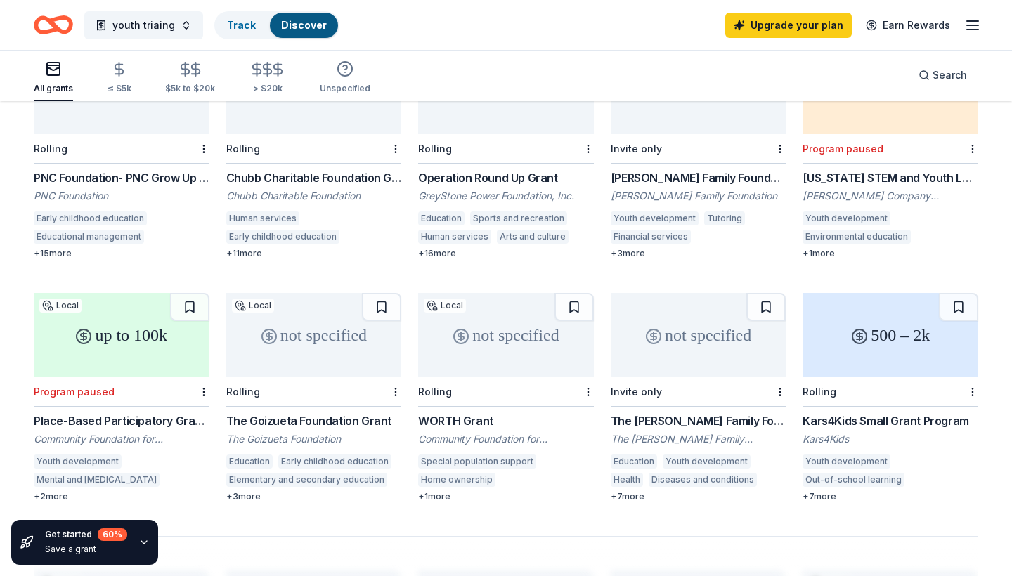
click at [865, 319] on div "500 – 2k" at bounding box center [890, 335] width 176 height 84
click at [454, 412] on div "WORTH Grant" at bounding box center [506, 420] width 176 height 17
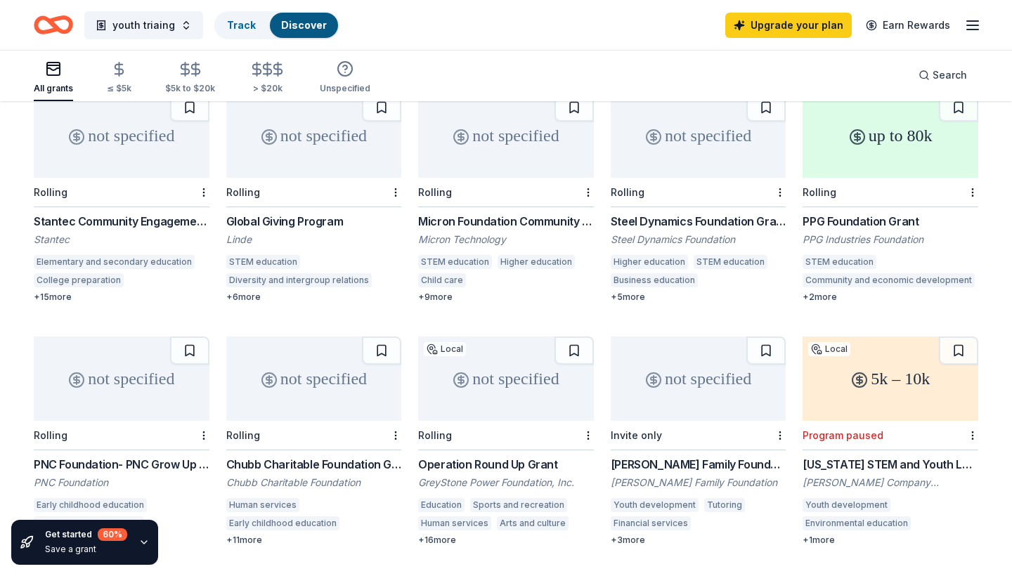
scroll to position [375, 0]
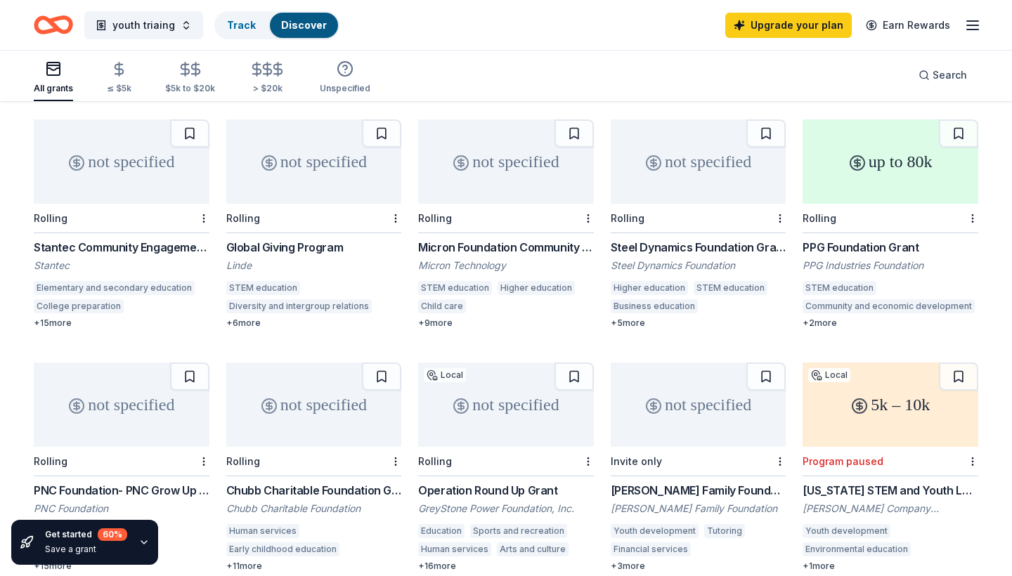
click at [848, 171] on div "up to 80k" at bounding box center [890, 161] width 176 height 84
click at [803, 29] on link "Upgrade your plan" at bounding box center [788, 25] width 126 height 25
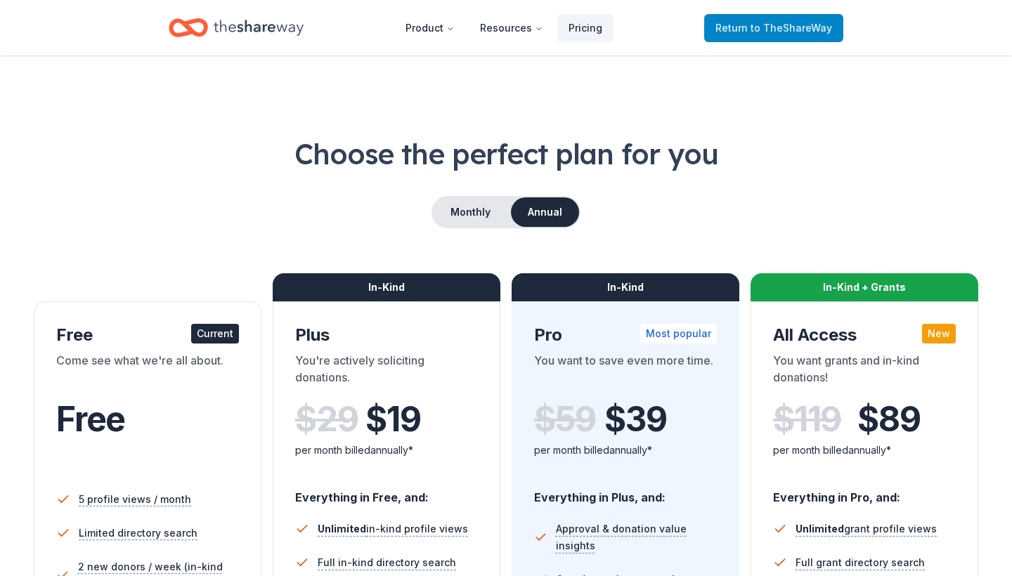
click at [742, 25] on span "Return to TheShareWay" at bounding box center [773, 28] width 117 height 17
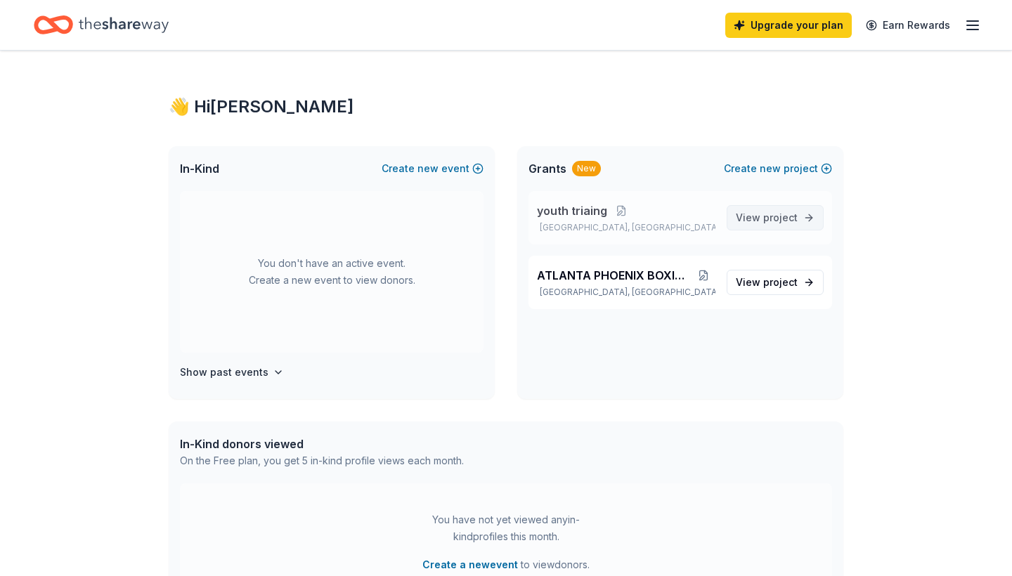
click at [752, 225] on span "View project" at bounding box center [766, 217] width 62 height 17
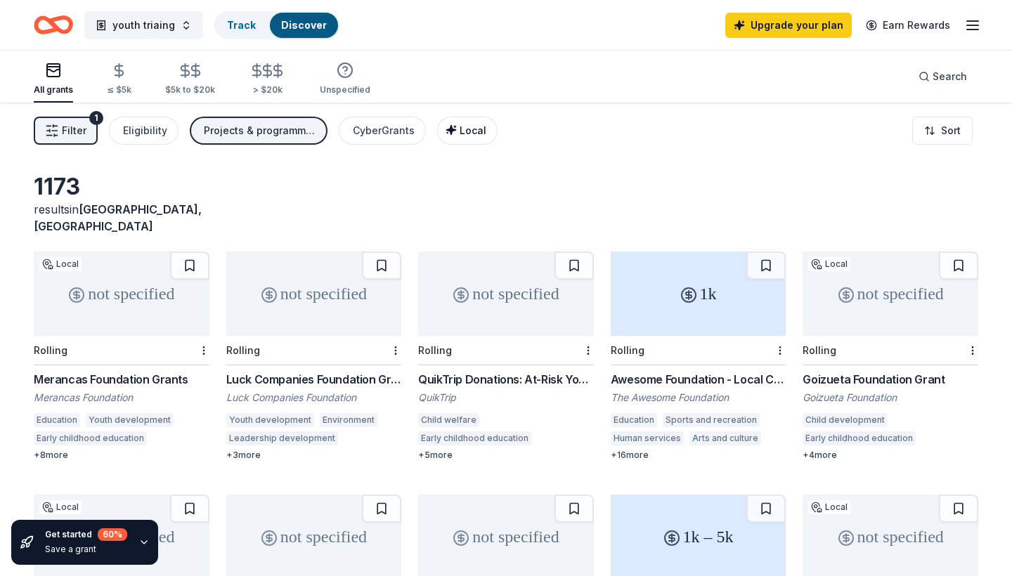
click at [459, 129] on span "Local" at bounding box center [472, 130] width 27 height 12
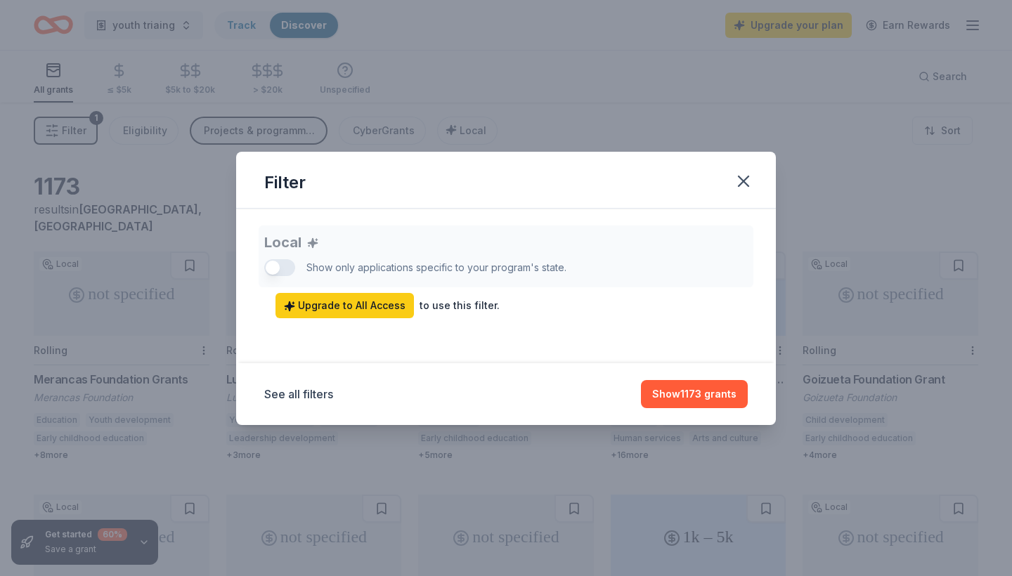
click at [274, 269] on div "Local Show only applications specific to your program's state. Upgrade to All A…" at bounding box center [505, 271] width 483 height 93
click at [747, 178] on icon "button" at bounding box center [743, 181] width 20 height 20
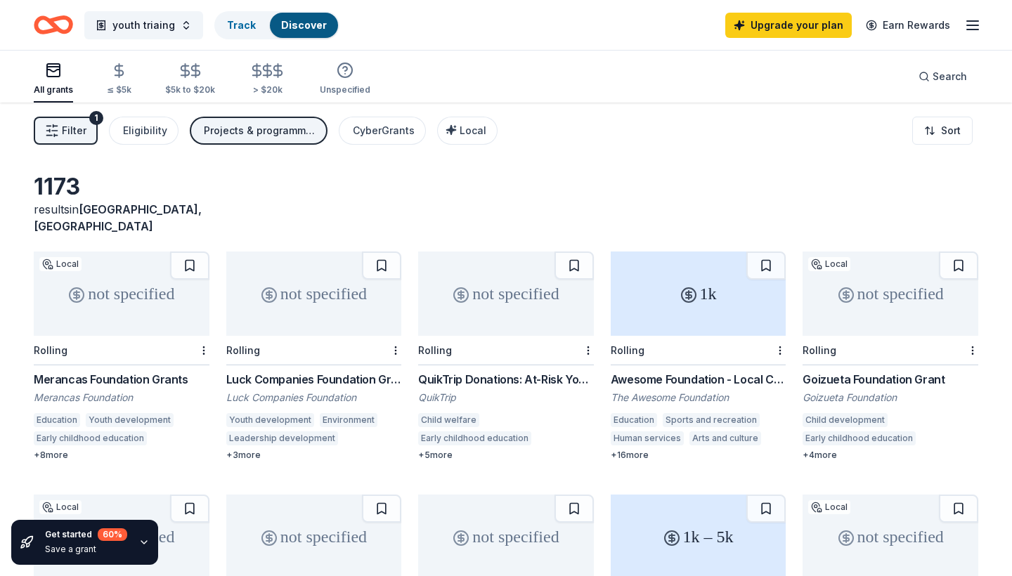
click at [296, 129] on div "Projects & programming, General operations, Education, Research, Training and c…" at bounding box center [260, 130] width 112 height 17
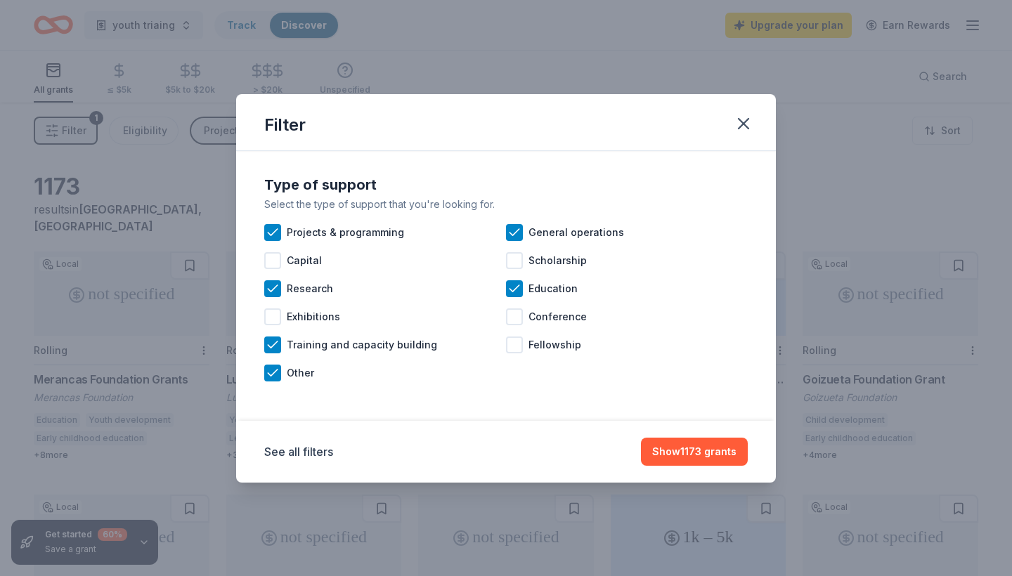
click at [669, 64] on div "Filter Type of support Select the type of support that you're looking for. Proj…" at bounding box center [506, 288] width 1012 height 576
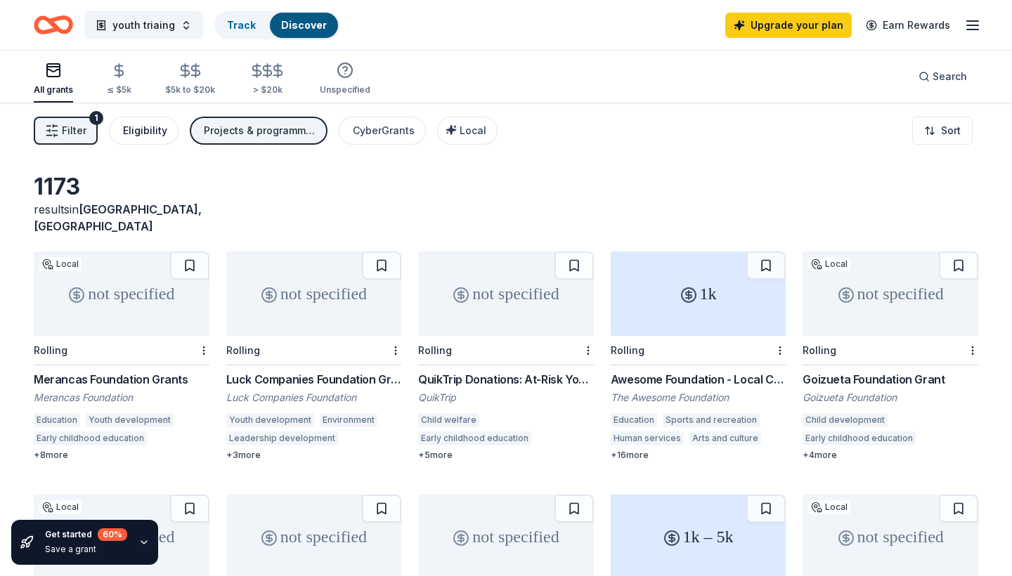
click at [146, 129] on div "Eligibility" at bounding box center [145, 130] width 44 height 17
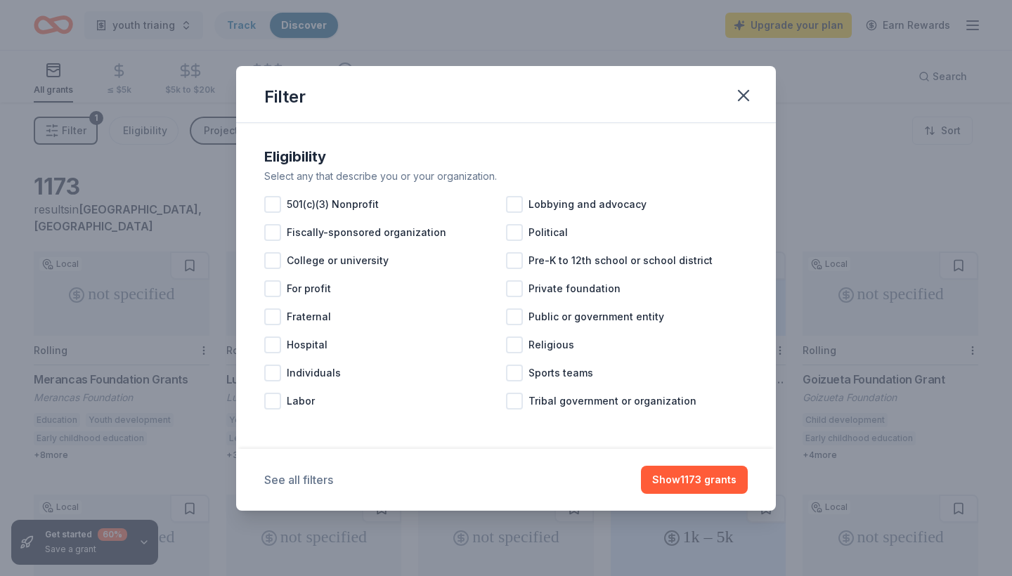
click at [277, 478] on button "See all filters" at bounding box center [298, 479] width 69 height 17
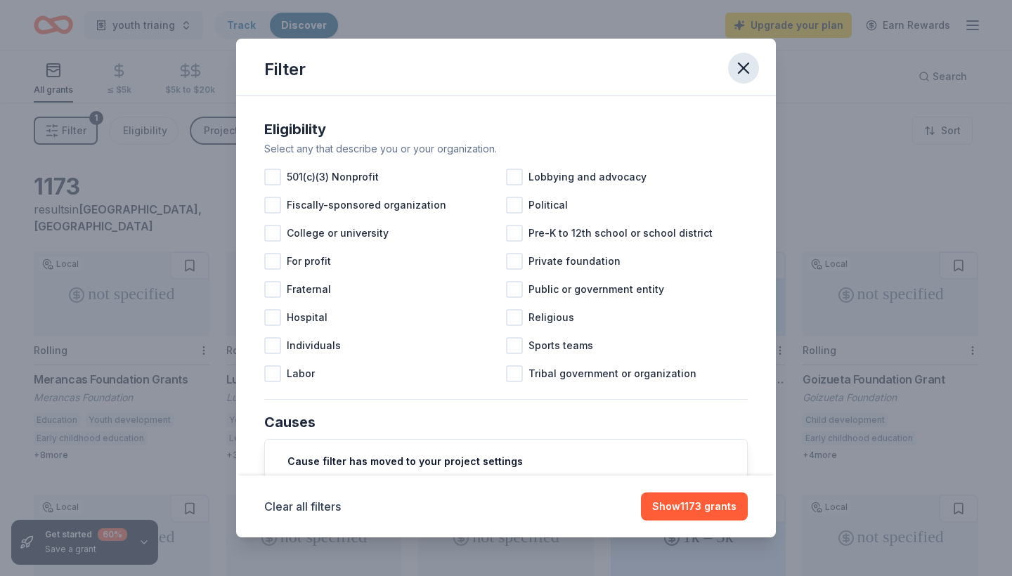
click at [742, 67] on icon "button" at bounding box center [743, 68] width 10 height 10
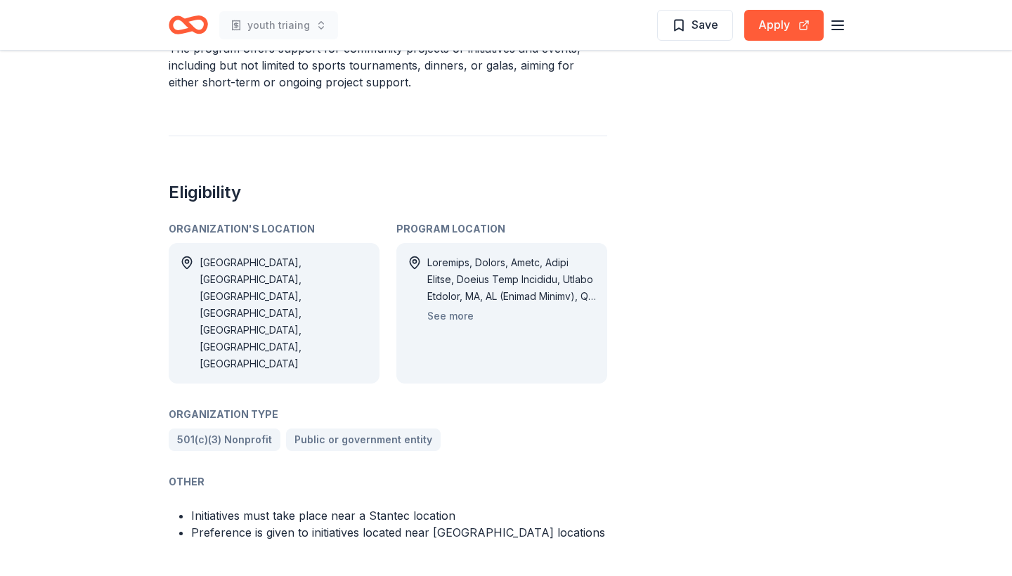
scroll to position [792, 0]
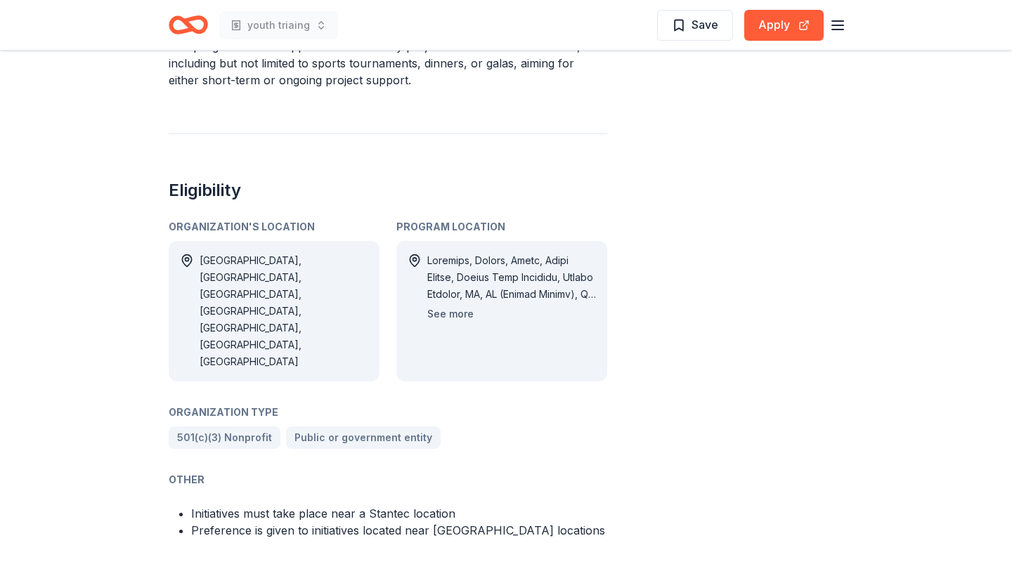
click at [445, 306] on button "See more" at bounding box center [450, 314] width 46 height 17
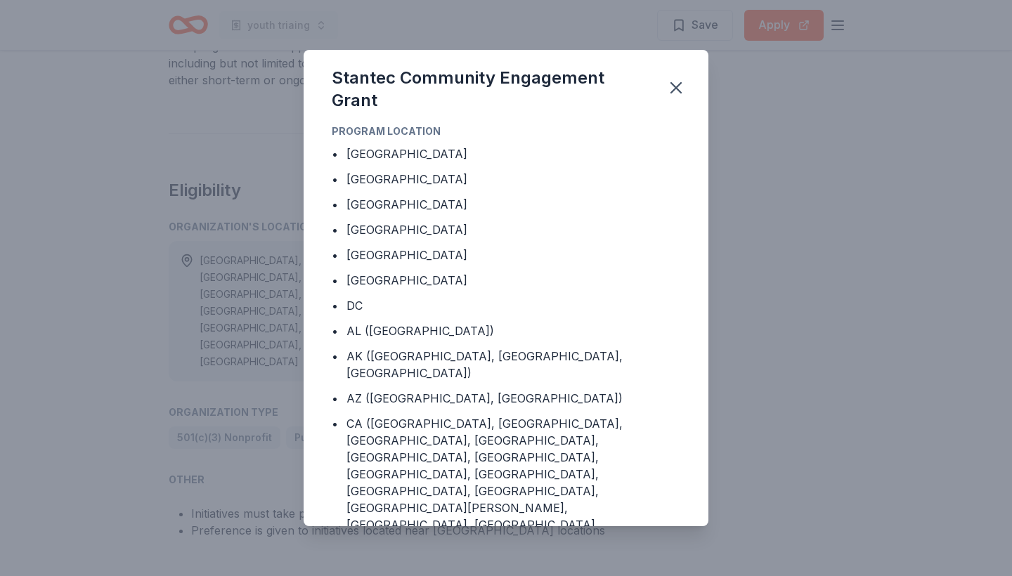
click at [688, 278] on div "Program Location • [GEOGRAPHIC_DATA] • [GEOGRAPHIC_DATA] • [GEOGRAPHIC_DATA] • …" at bounding box center [505, 324] width 405 height 403
drag, startPoint x: 704, startPoint y: 179, endPoint x: 700, endPoint y: 189, distance: 10.7
click at [700, 189] on div "Program Location • Barbados • Canada • Qatar • Saudi Arabia • United Arab Emira…" at bounding box center [505, 324] width 405 height 403
click at [646, 196] on div "• Qatar" at bounding box center [506, 204] width 348 height 17
drag, startPoint x: 639, startPoint y: 192, endPoint x: 617, endPoint y: 152, distance: 45.3
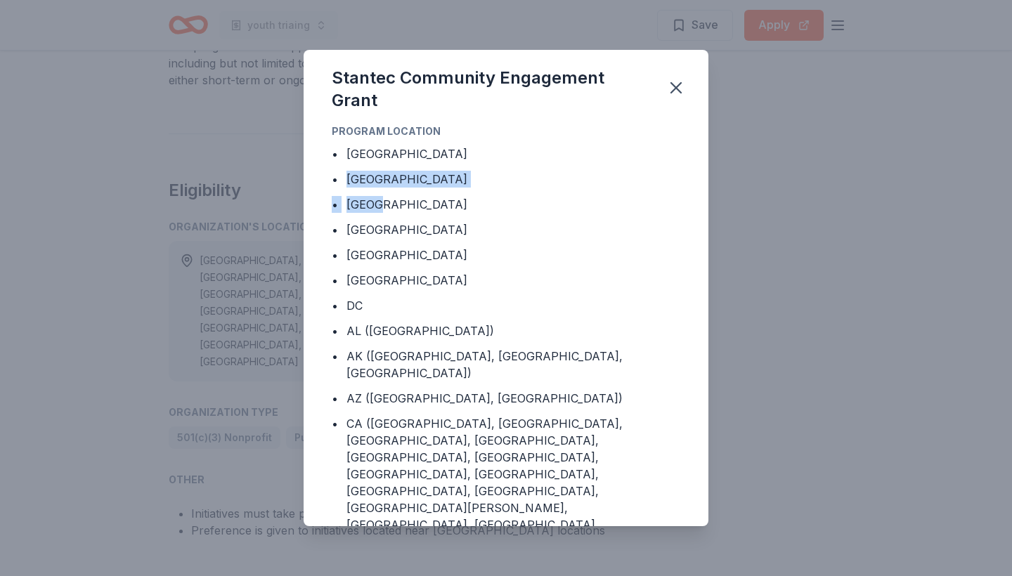
drag, startPoint x: 594, startPoint y: 149, endPoint x: 597, endPoint y: 140, distance: 9.6
click at [595, 145] on div "• Barbados" at bounding box center [506, 153] width 348 height 17
click at [707, 155] on div "Program Location • Barbados • Canada • Qatar • Saudi Arabia • United Arab Emira…" at bounding box center [505, 324] width 405 height 403
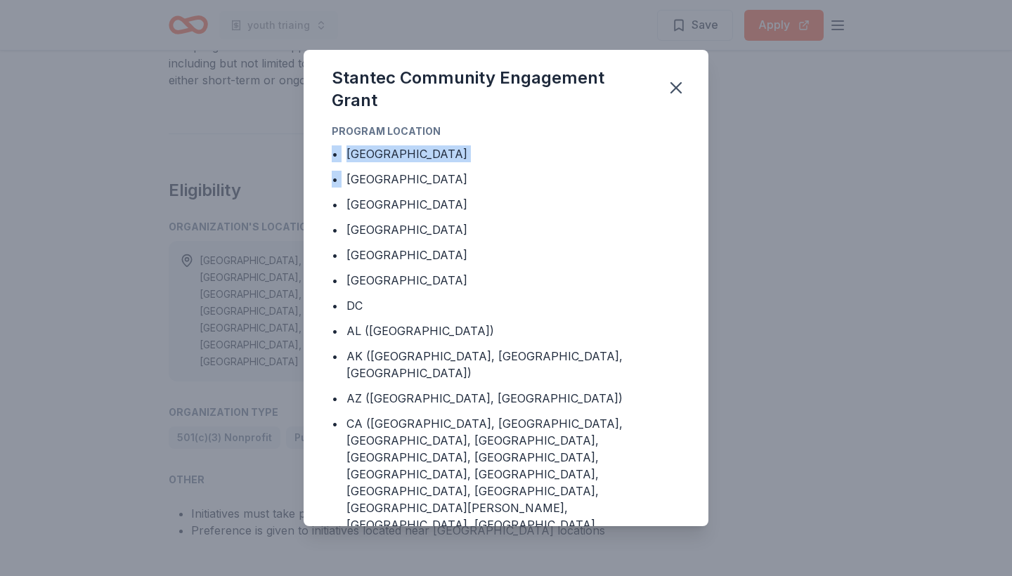
drag, startPoint x: 707, startPoint y: 155, endPoint x: 701, endPoint y: 116, distance: 39.7
click at [701, 123] on div "Program Location • Barbados • Canada • Qatar • Saudi Arabia • United Arab Emira…" at bounding box center [505, 324] width 405 height 403
drag, startPoint x: 585, startPoint y: 183, endPoint x: 655, endPoint y: 79, distance: 125.5
click at [655, 79] on div "Stantec Community Engagement Grant Program Location • Barbados • Canada • Qatar…" at bounding box center [505, 288] width 405 height 476
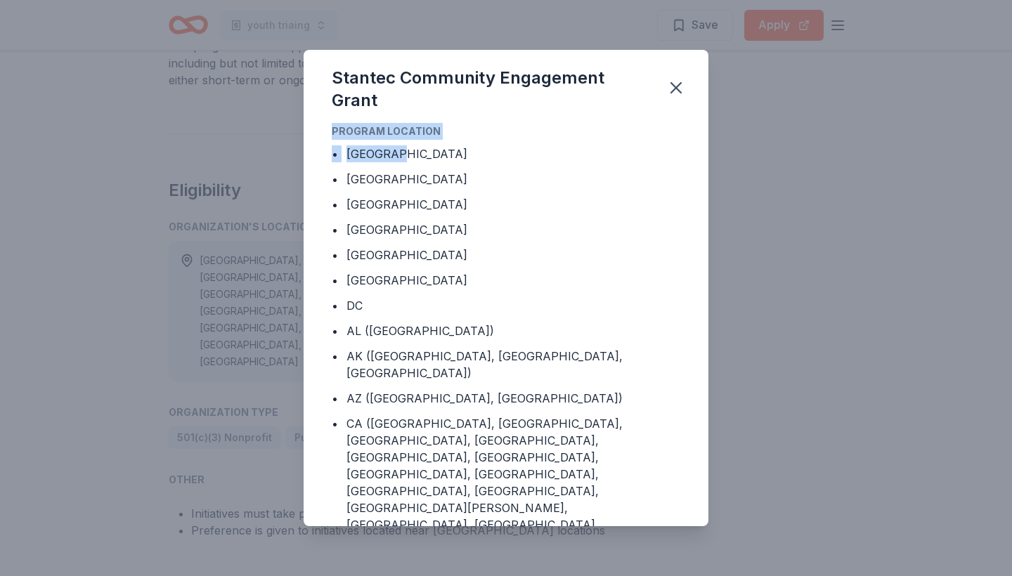
drag, startPoint x: 655, startPoint y: 79, endPoint x: 703, endPoint y: 149, distance: 84.4
click at [703, 149] on div "Stantec Community Engagement Grant Program Location • Barbados • Canada • Qatar…" at bounding box center [505, 288] width 405 height 476
drag, startPoint x: 709, startPoint y: 134, endPoint x: 702, endPoint y: 136, distance: 8.0
click at [702, 136] on div "Stantec Community Engagement Grant Program Location • Barbados • Canada • Qatar…" at bounding box center [506, 288] width 1012 height 576
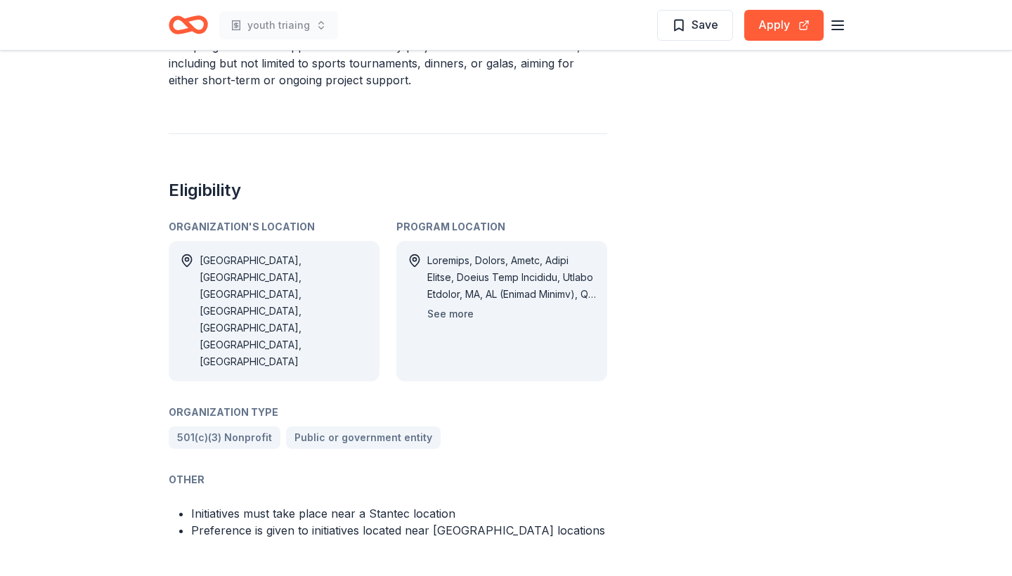
click at [455, 306] on button "See more" at bounding box center [450, 314] width 46 height 17
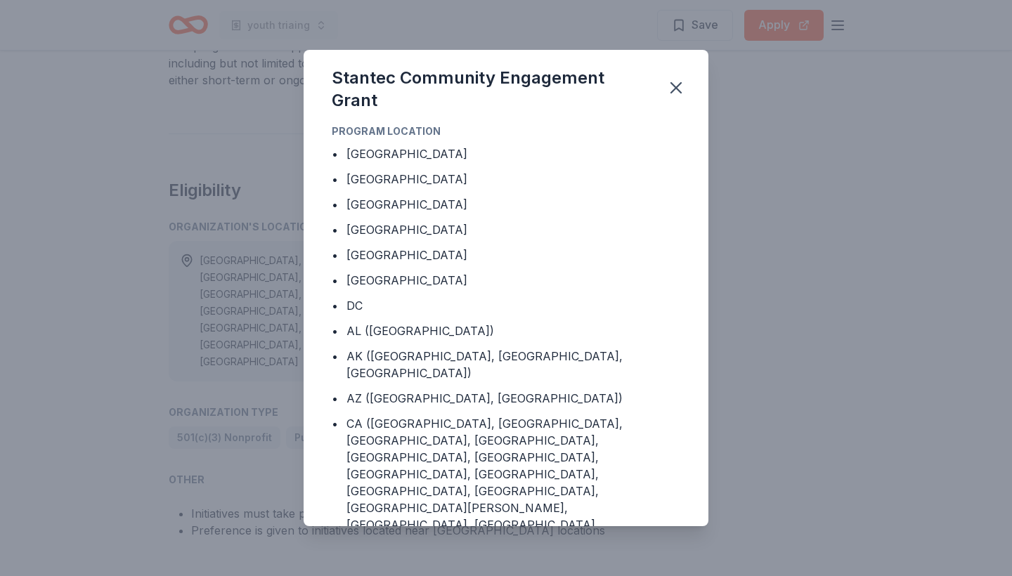
drag, startPoint x: 702, startPoint y: 200, endPoint x: 709, endPoint y: 205, distance: 8.0
click at [709, 205] on div "Stantec Community Engagement Grant Program Location • Barbados • Canada • Qatar…" at bounding box center [506, 288] width 1012 height 576
drag, startPoint x: 709, startPoint y: 205, endPoint x: 658, endPoint y: 190, distance: 52.7
click at [658, 190] on div "Stantec Community Engagement Grant Program Location • Barbados • Canada • Qatar…" at bounding box center [506, 288] width 1012 height 576
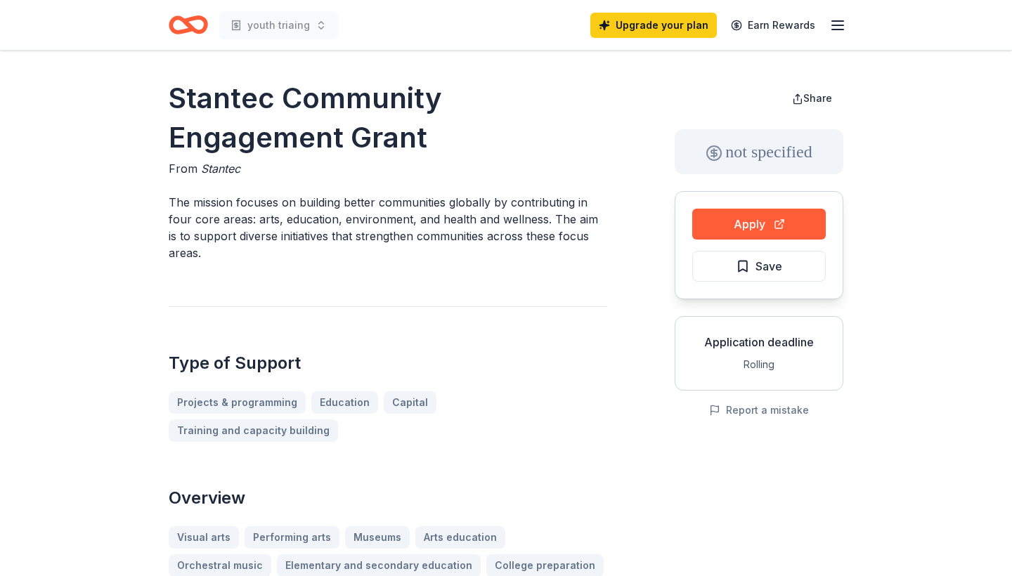
scroll to position [0, 0]
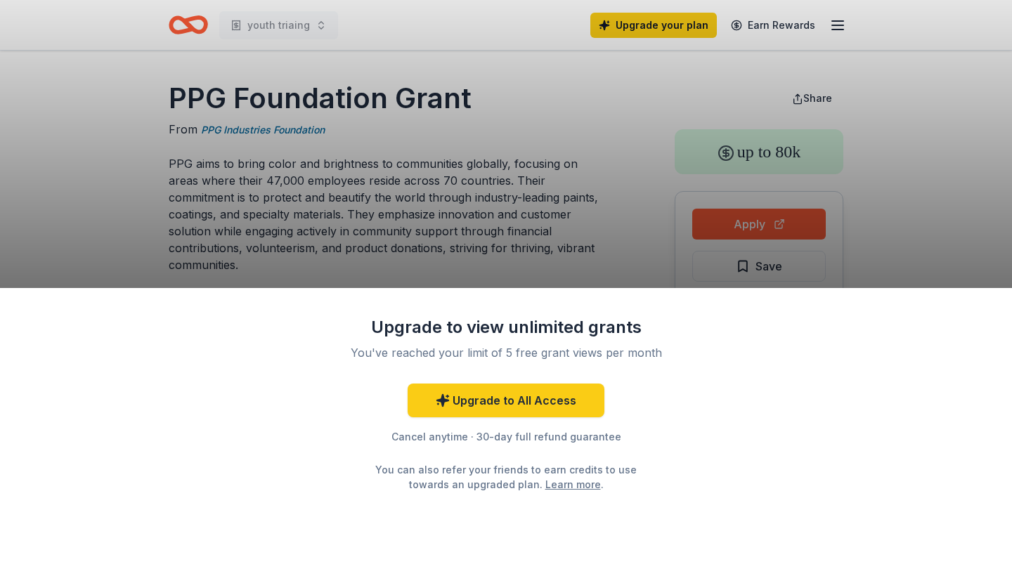
click at [899, 207] on div "Upgrade to view unlimited grants You've reached your limit of 5 free grant view…" at bounding box center [506, 288] width 1012 height 576
click at [910, 190] on div "Upgrade to view unlimited grants You've reached your limit of 5 free grant view…" at bounding box center [506, 288] width 1012 height 576
click at [908, 190] on div "Upgrade to view unlimited grants You've reached your limit of 5 free grant view…" at bounding box center [506, 288] width 1012 height 576
